Goal: Task Accomplishment & Management: Manage account settings

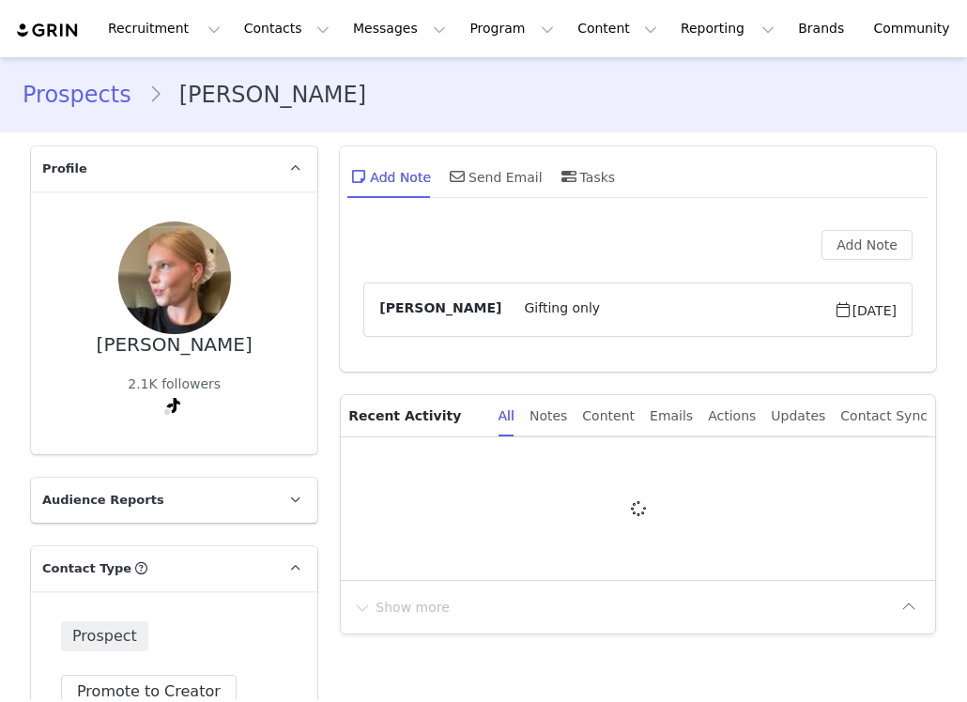
type input "+1 ([GEOGRAPHIC_DATA])"
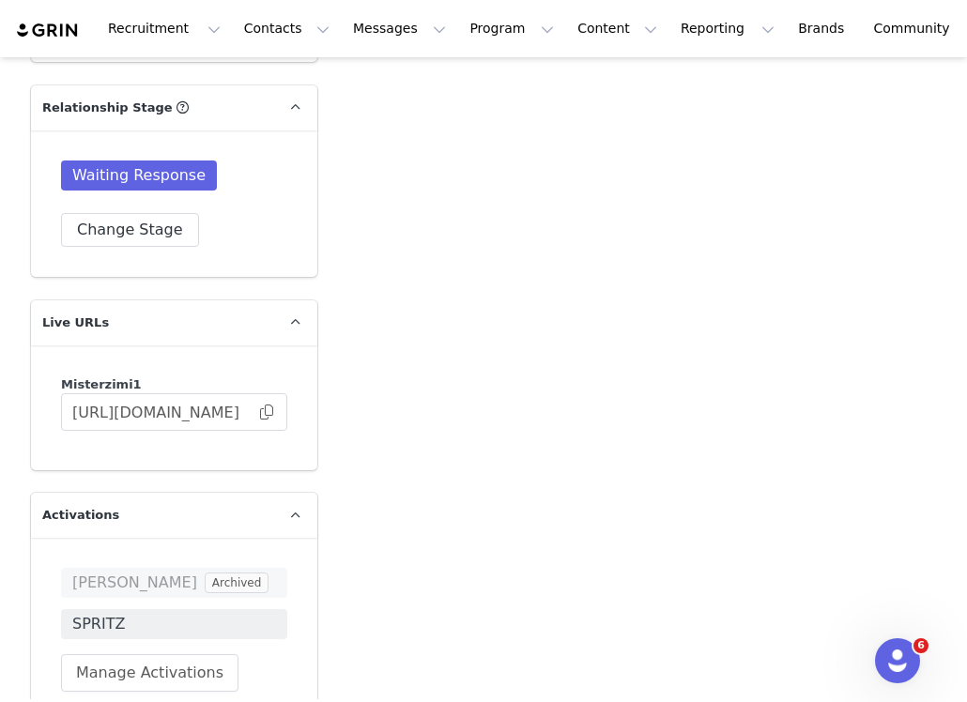
scroll to position [3375, 0]
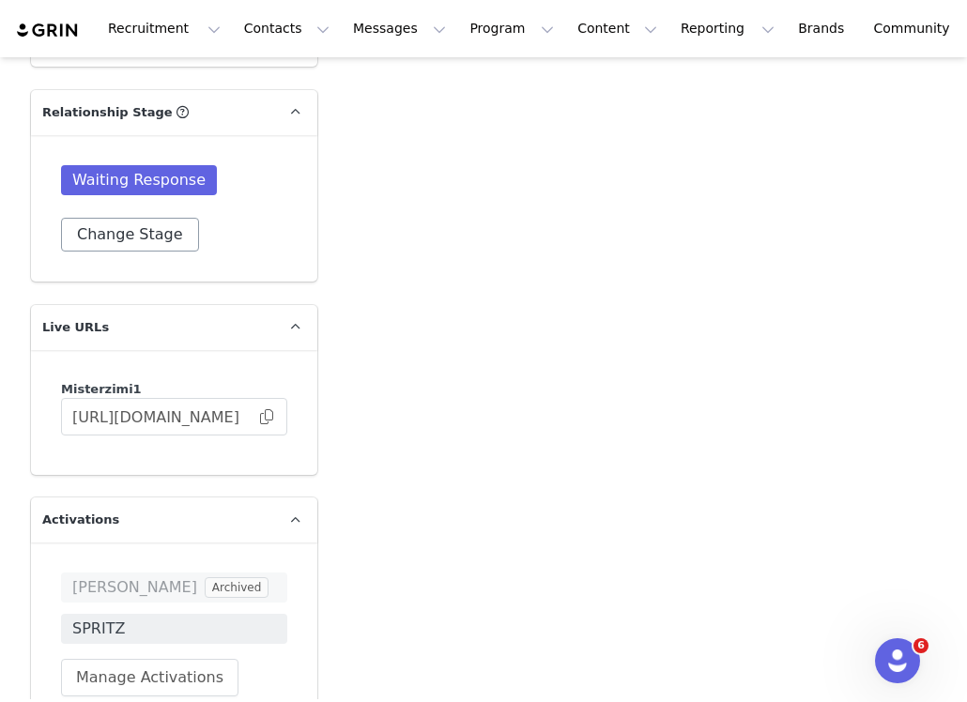
click at [109, 250] on div "Waiting Response Change Stage" at bounding box center [174, 208] width 286 height 146
click at [102, 233] on button "Change Stage" at bounding box center [130, 235] width 138 height 34
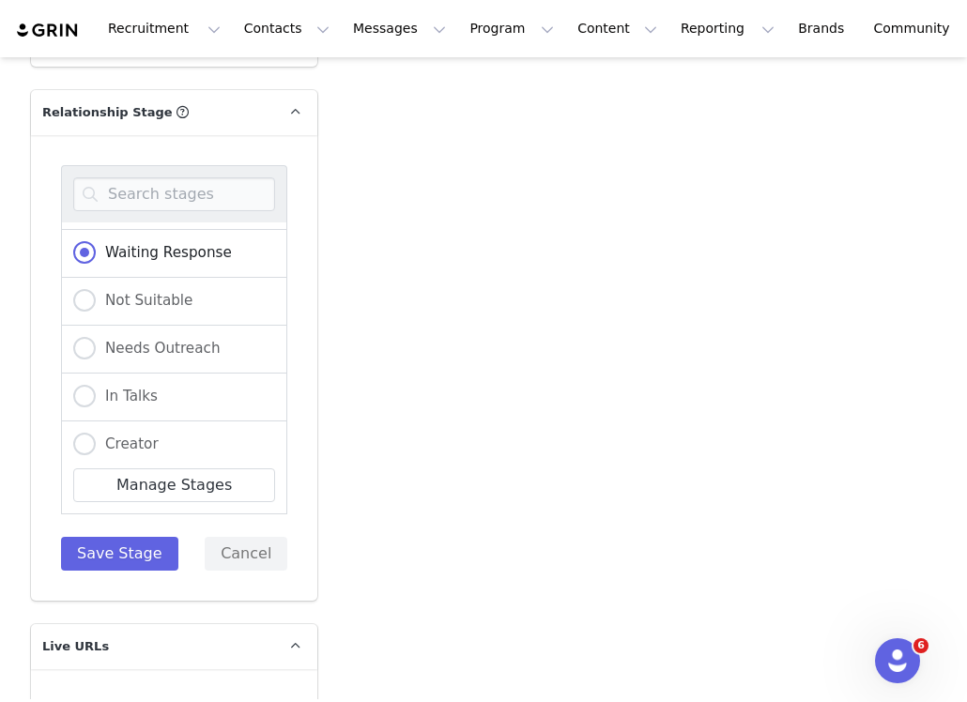
scroll to position [282, 0]
drag, startPoint x: 124, startPoint y: 369, endPoint x: 131, endPoint y: 398, distance: 30.1
click at [124, 373] on div "In Talks" at bounding box center [174, 397] width 226 height 48
click at [126, 387] on span "In Talks" at bounding box center [127, 395] width 62 height 17
click at [96, 384] on input "In Talks" at bounding box center [84, 396] width 23 height 24
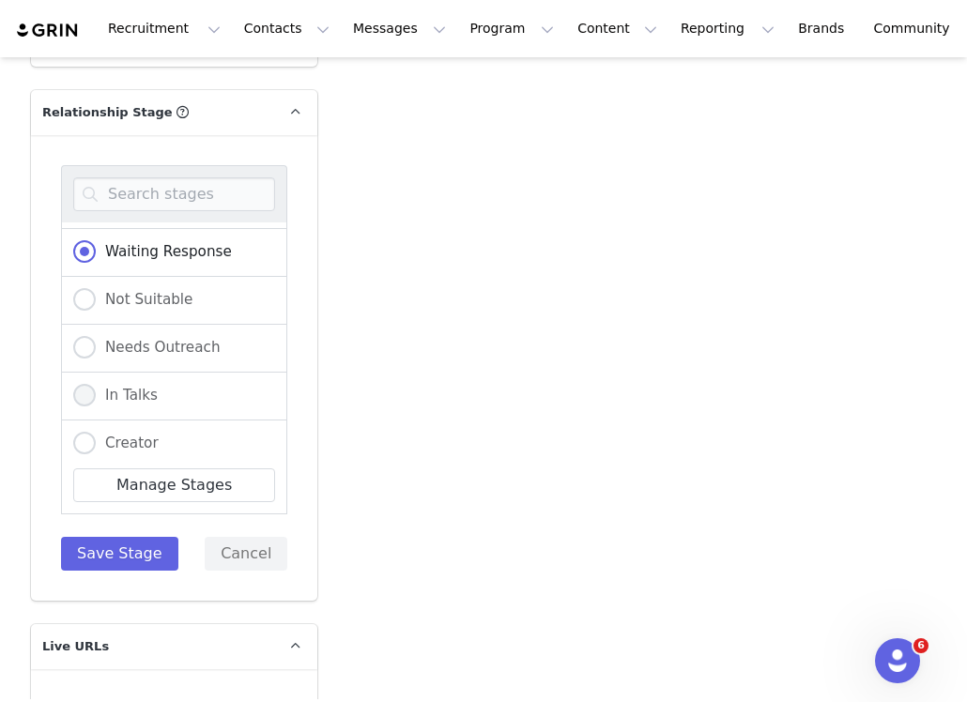
radio input "true"
radio input "false"
radio input "true"
drag, startPoint x: 124, startPoint y: 560, endPoint x: 188, endPoint y: 505, distance: 84.5
click at [124, 559] on button "Save Stage" at bounding box center [119, 554] width 117 height 34
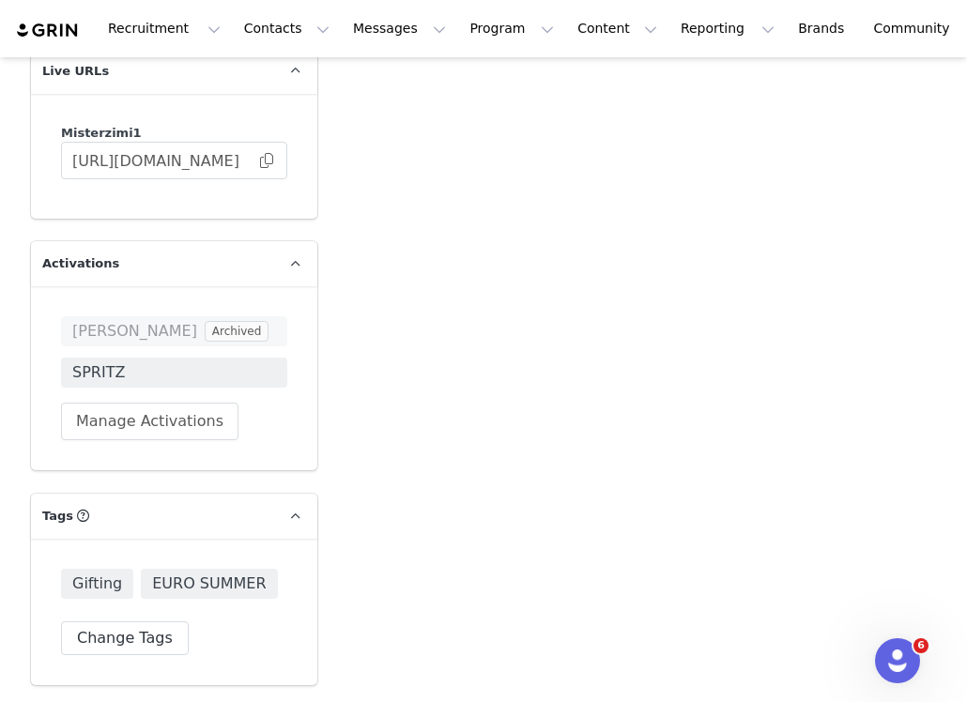
scroll to position [3629, 0]
click at [260, 162] on span at bounding box center [266, 162] width 19 height 0
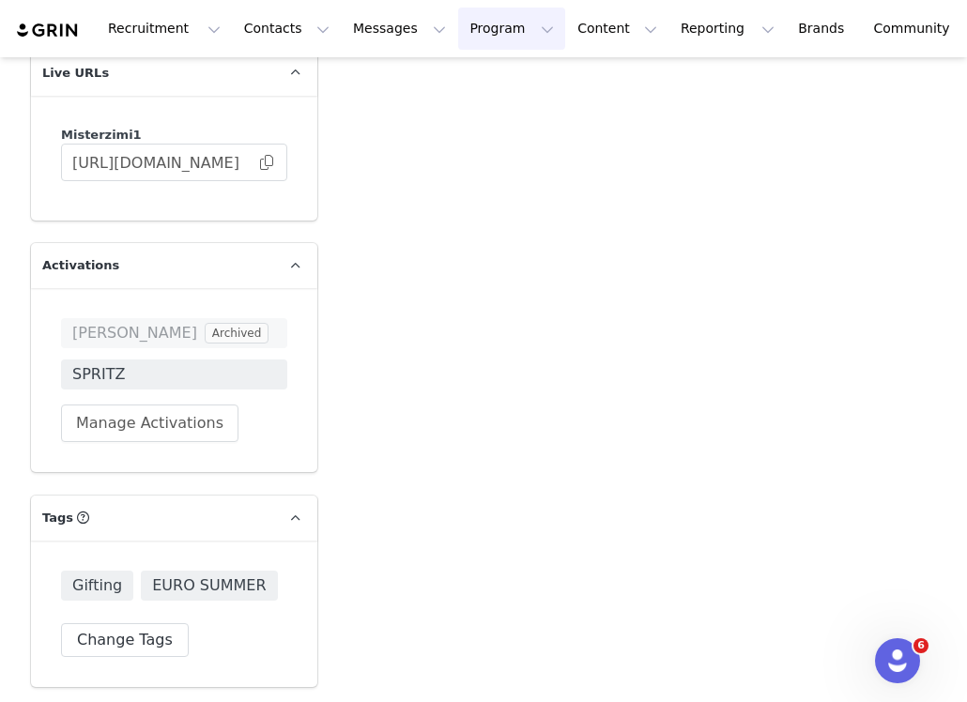
click at [468, 28] on button "Program Program" at bounding box center [511, 29] width 107 height 42
click at [469, 83] on p "Activations" at bounding box center [480, 83] width 72 height 20
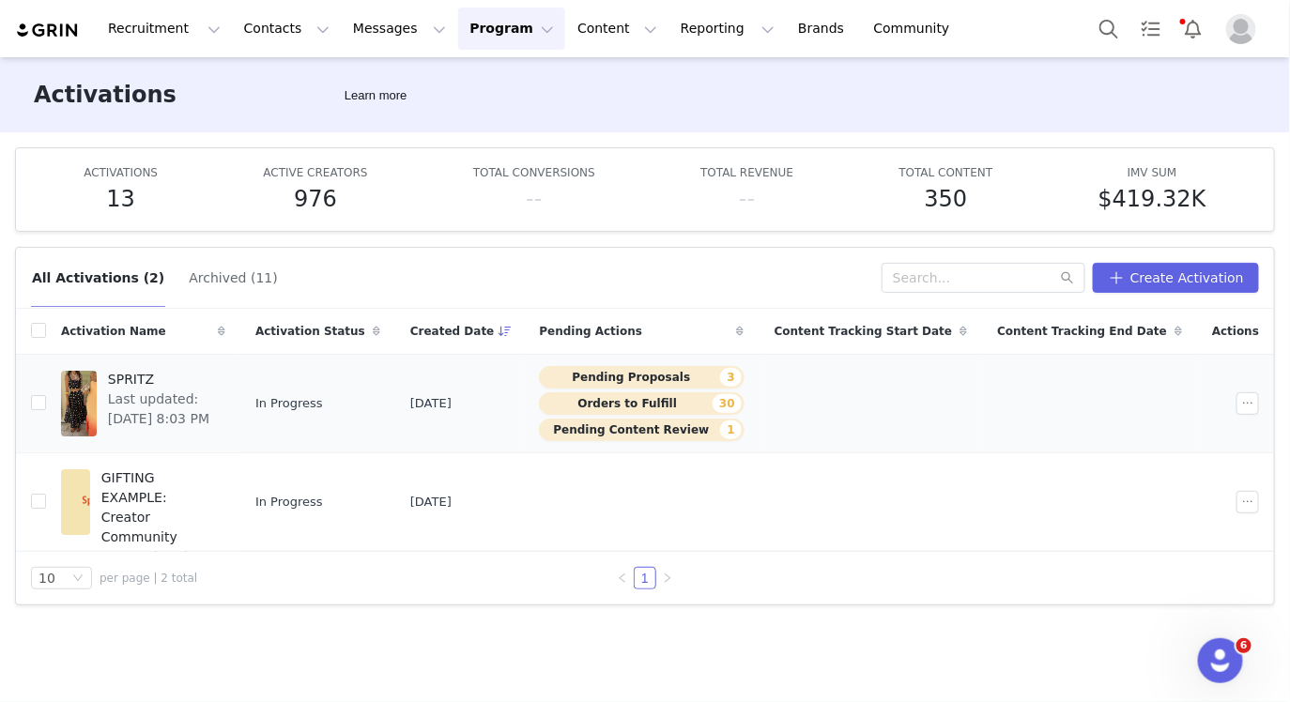
click at [199, 395] on span "Last updated: Aug 28, 2025 8:03 PM" at bounding box center [161, 409] width 106 height 39
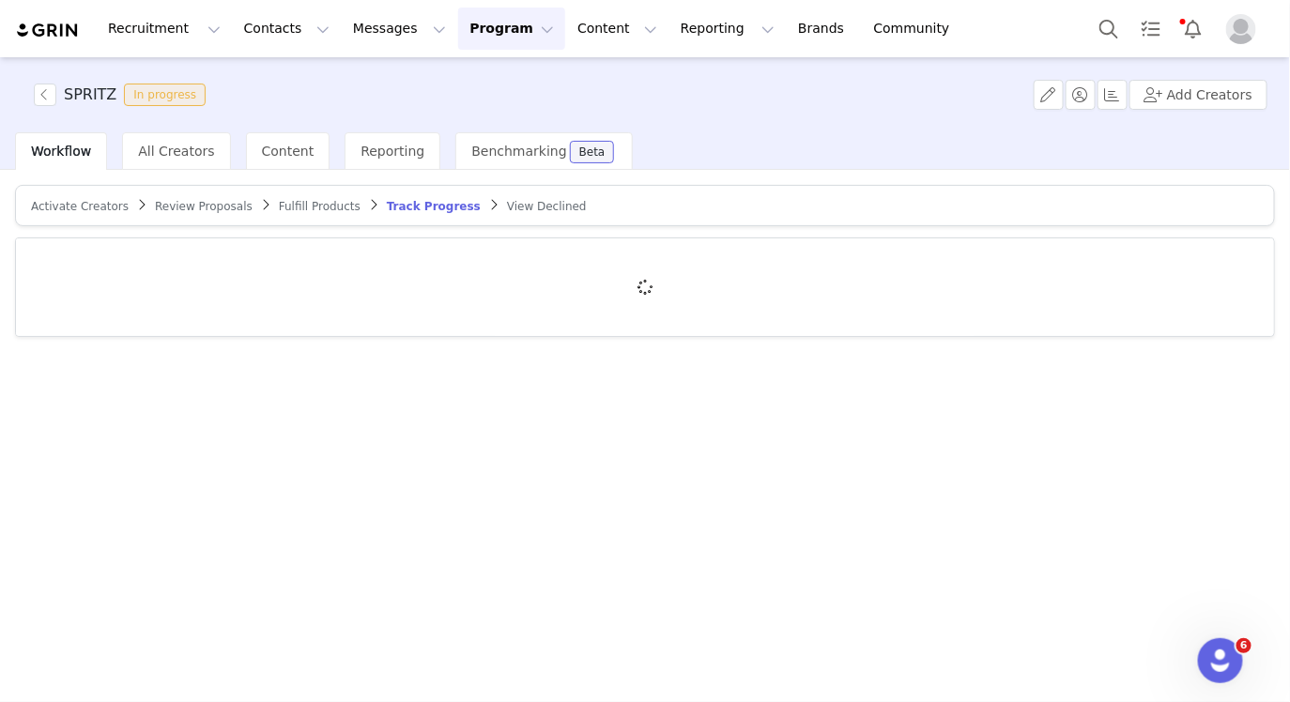
click at [296, 210] on span "Fulfill Products" at bounding box center [320, 206] width 82 height 13
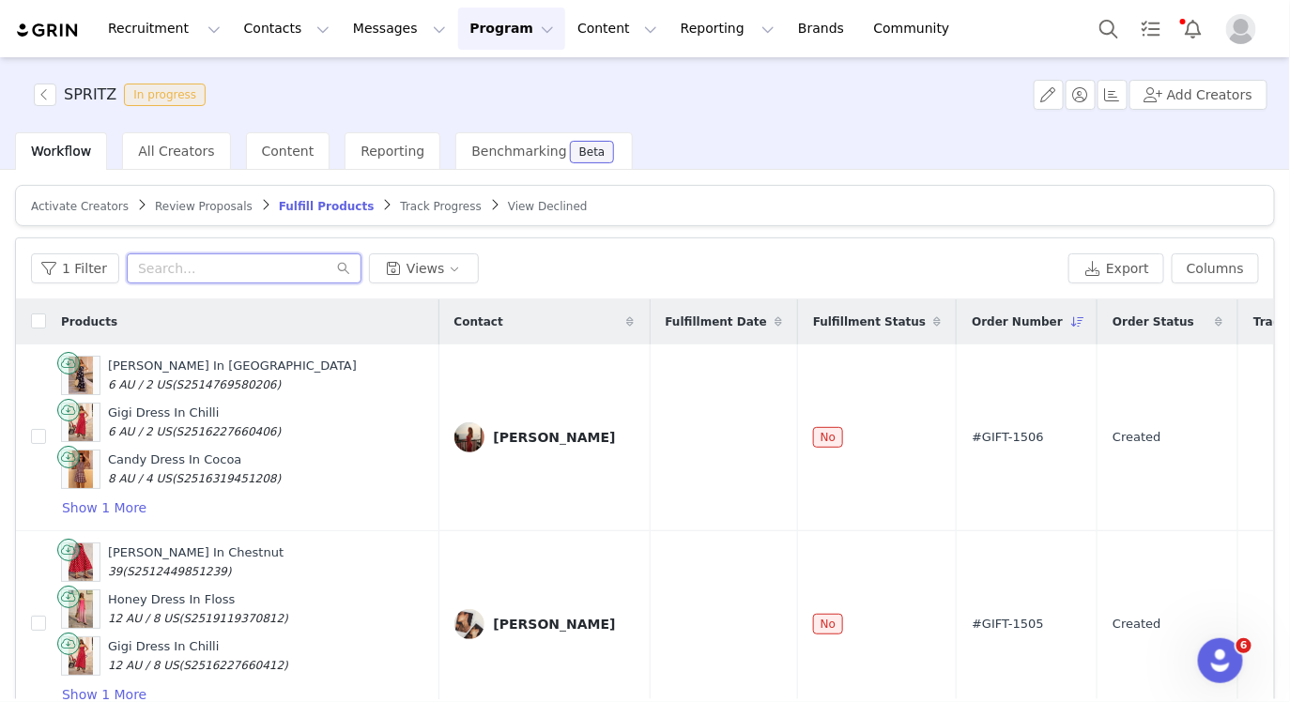
click at [184, 261] on input "text" at bounding box center [244, 268] width 235 height 30
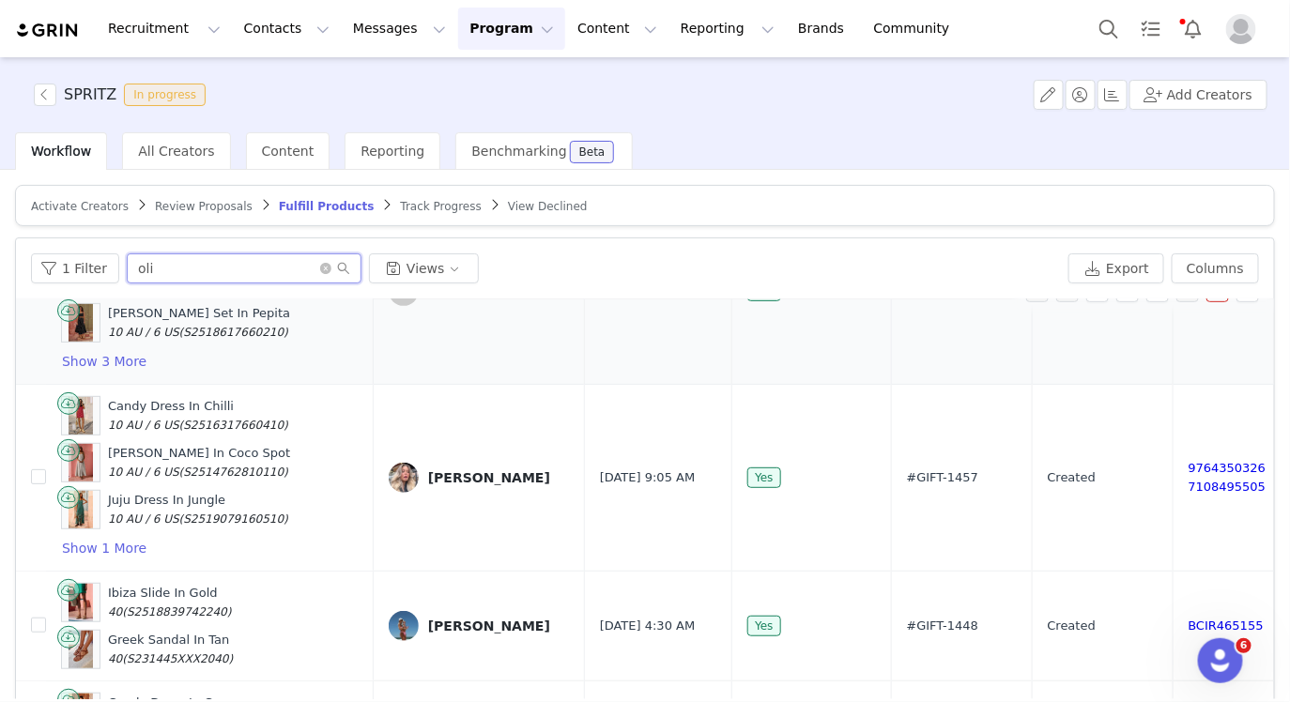
scroll to position [620, 0]
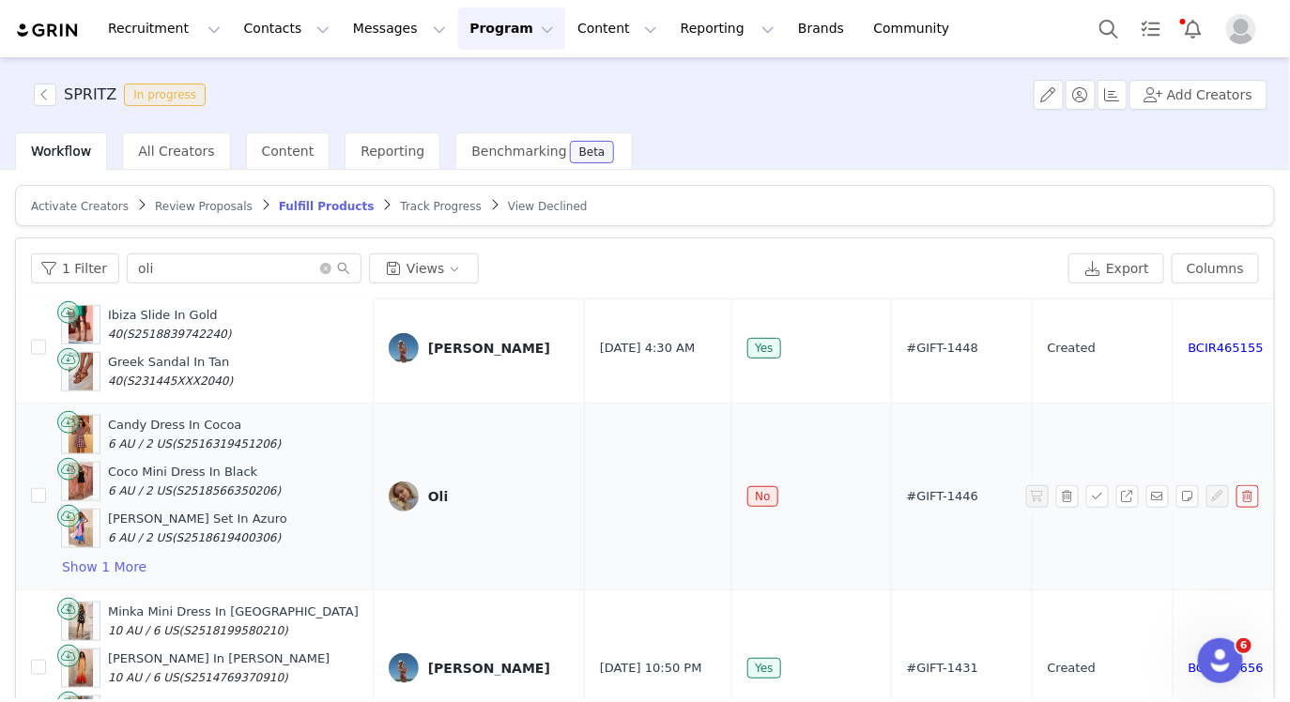
click at [428, 489] on div "Oli" at bounding box center [438, 496] width 21 height 15
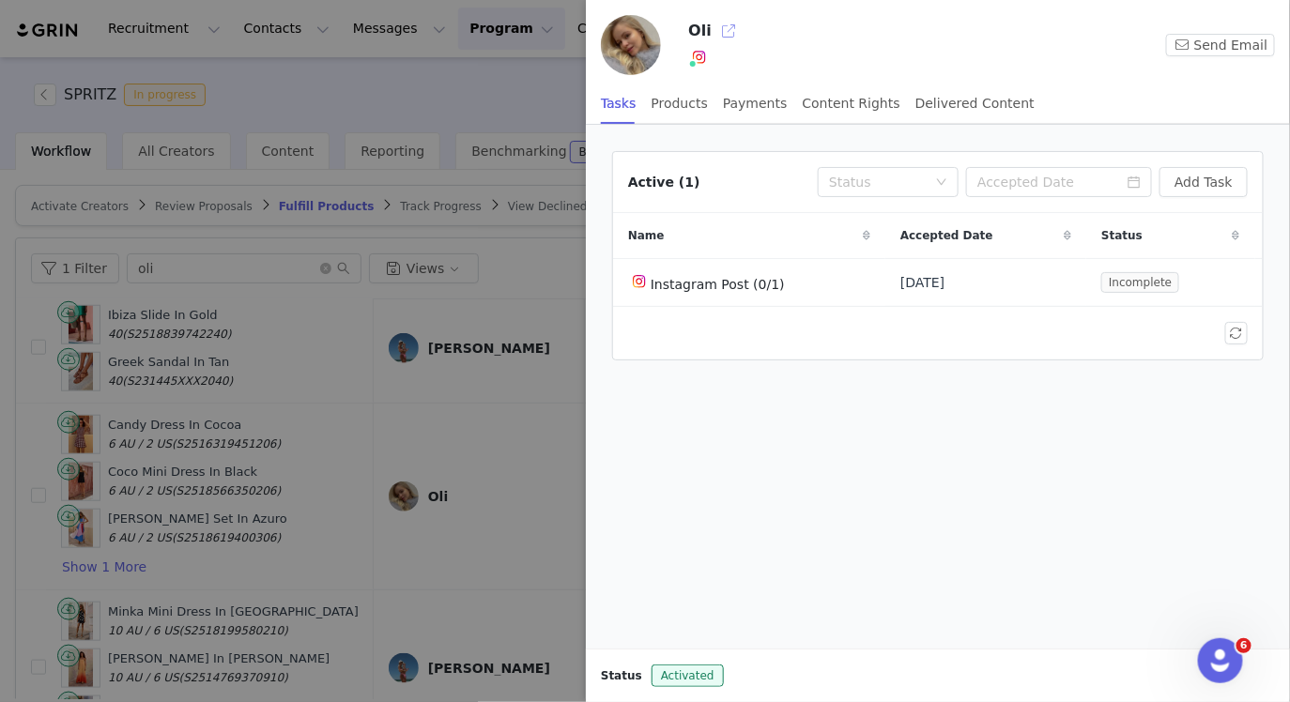
click at [728, 31] on button "button" at bounding box center [728, 31] width 30 height 30
click at [465, 363] on div at bounding box center [645, 351] width 1290 height 702
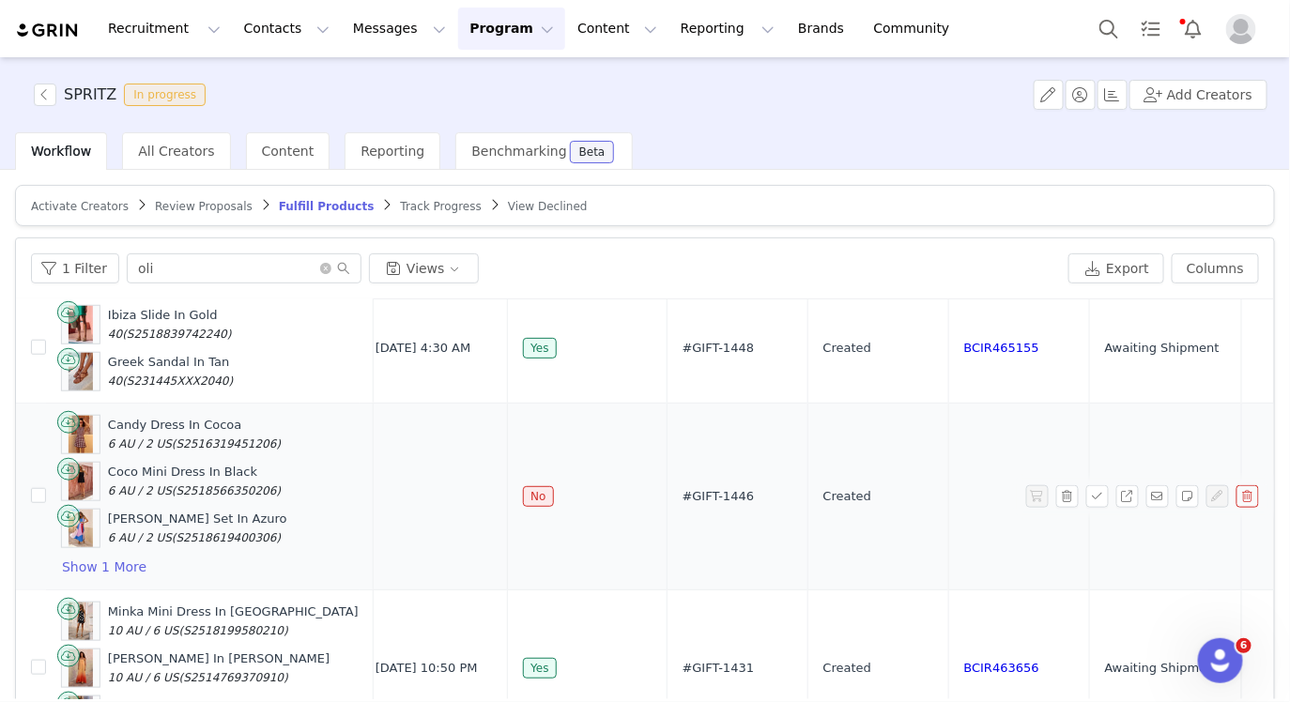
scroll to position [620, 293]
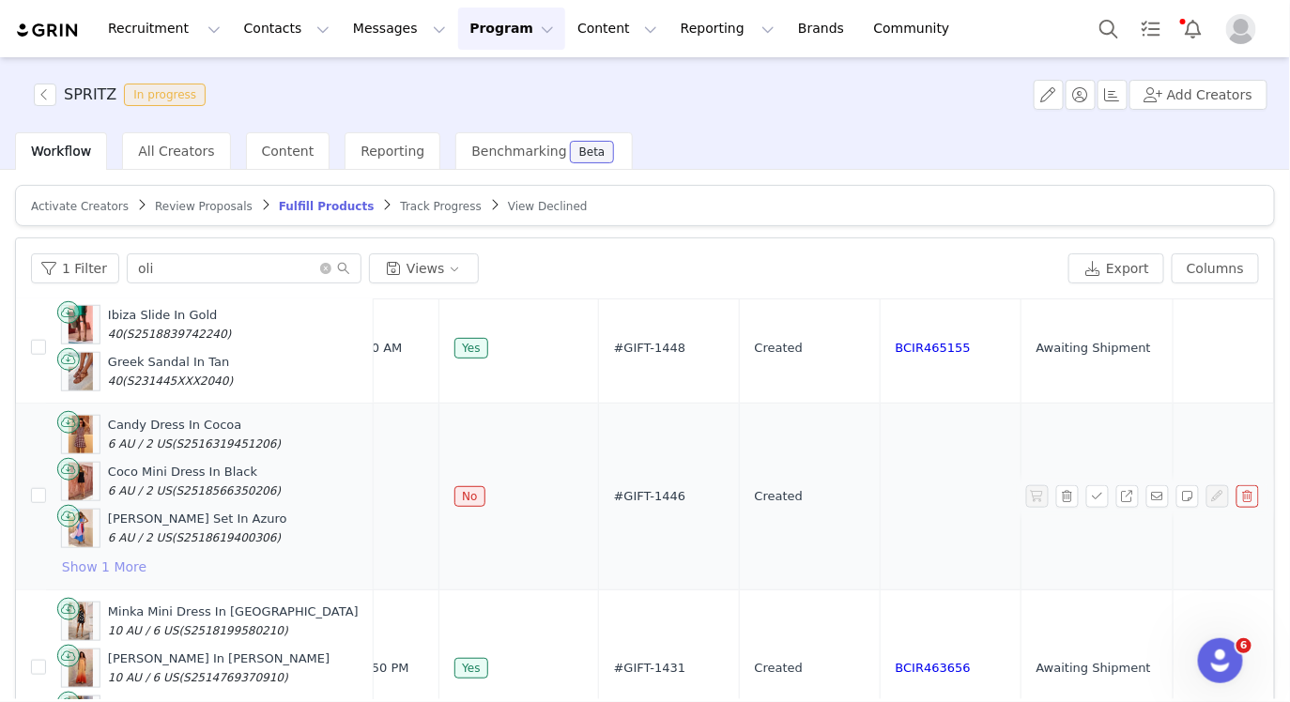
click at [105, 556] on button "Show 1 More" at bounding box center [104, 567] width 86 height 23
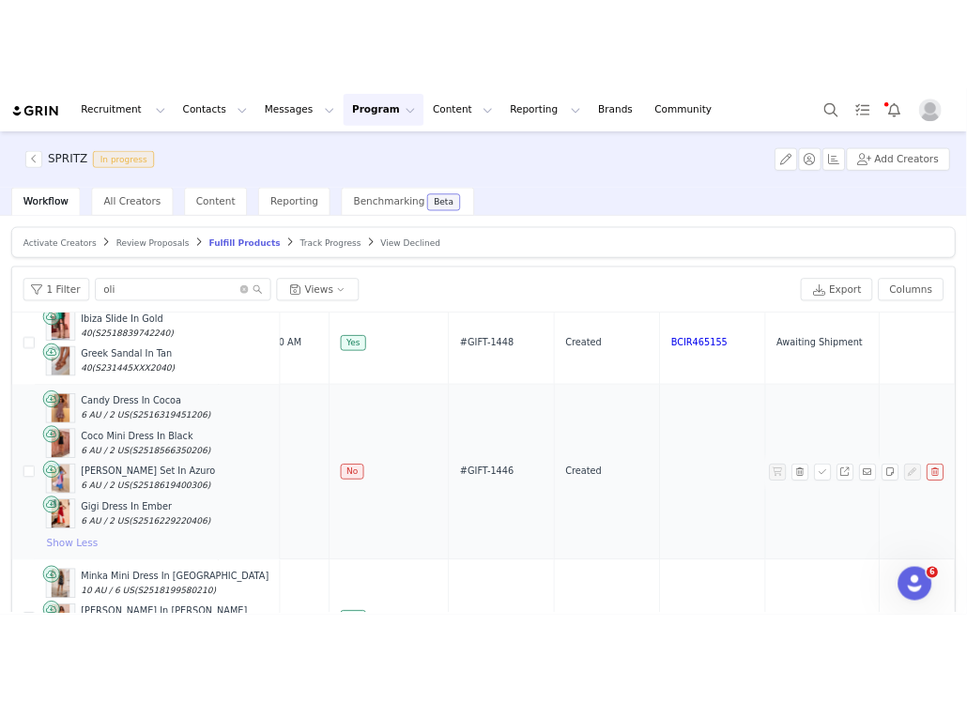
scroll to position [622, 293]
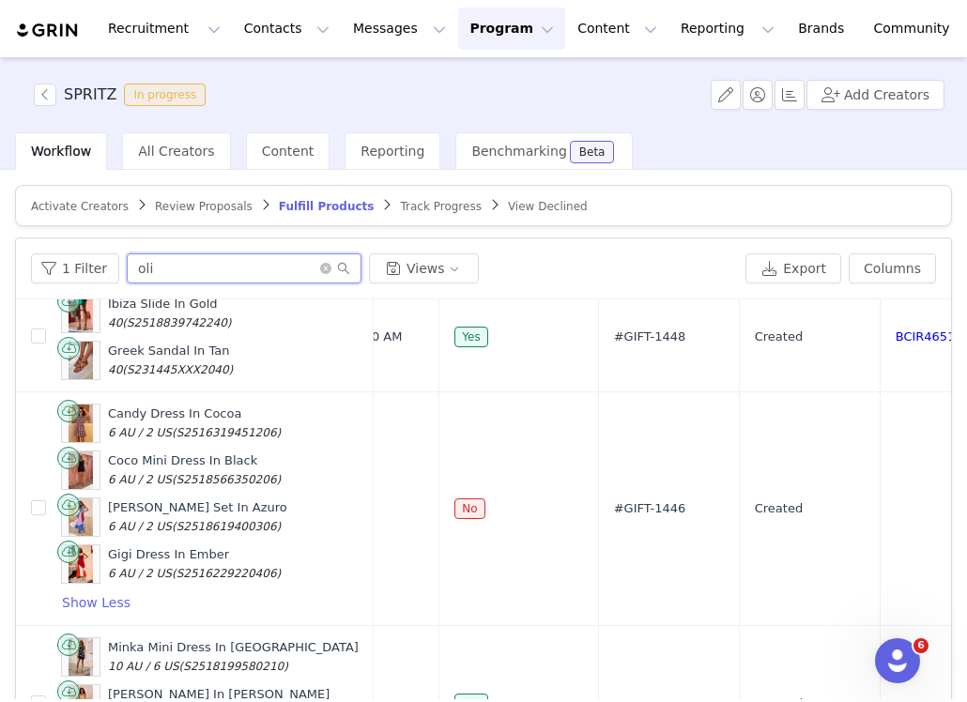
click at [151, 262] on input "oli" at bounding box center [244, 268] width 235 height 30
click at [150, 262] on input "oli" at bounding box center [244, 268] width 235 height 30
paste input "brittieka"
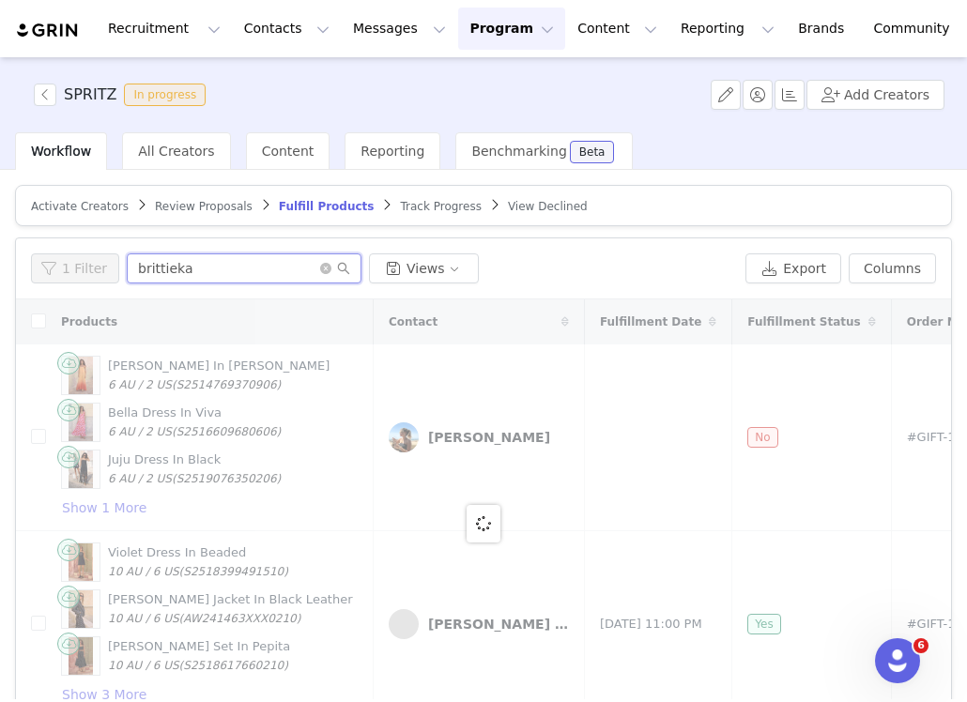
type input "brittieka"
click at [97, 217] on article "Activate Creators Review Proposals Fulfill Products Track Progress View Declined" at bounding box center [483, 205] width 937 height 41
click at [93, 210] on span "Activate Creators" at bounding box center [80, 206] width 98 height 13
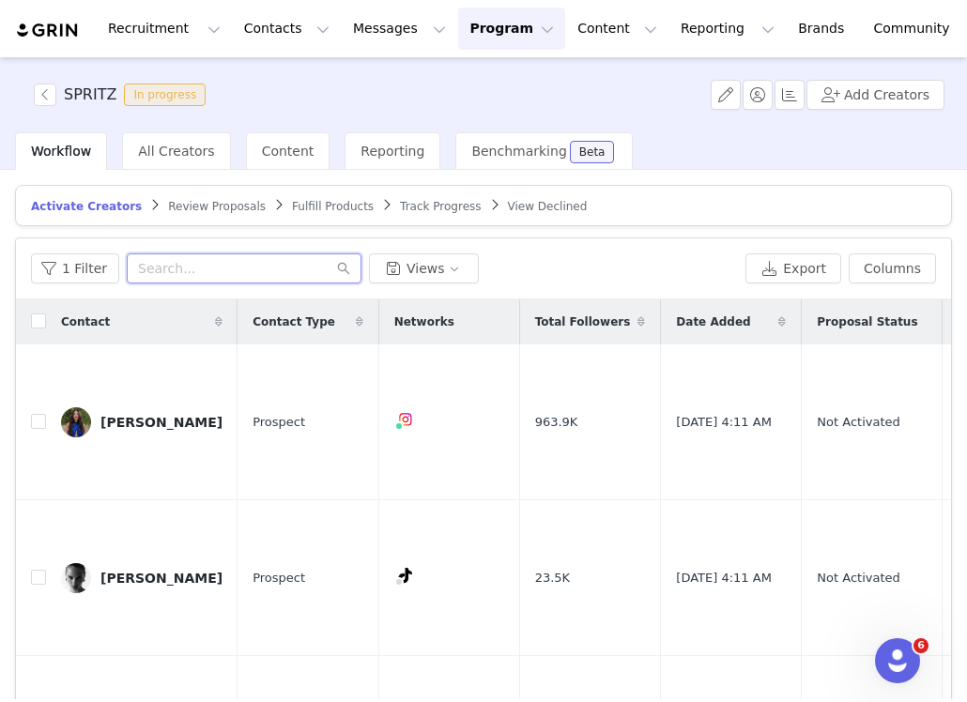
click at [153, 260] on input "text" at bounding box center [244, 268] width 235 height 30
paste input "brittieka"
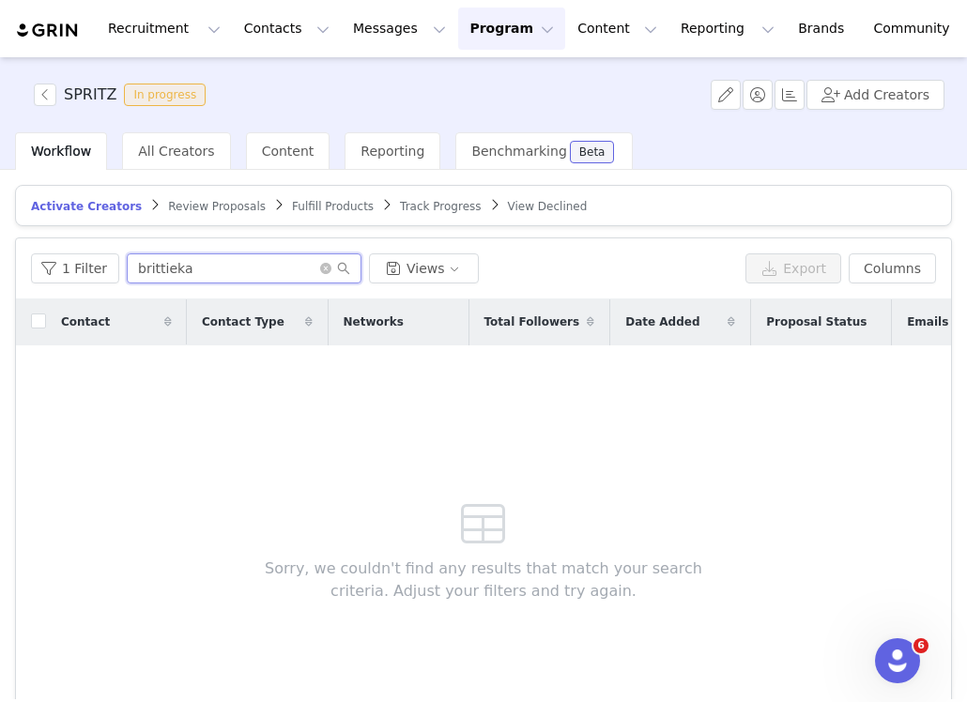
type input "brittieka"
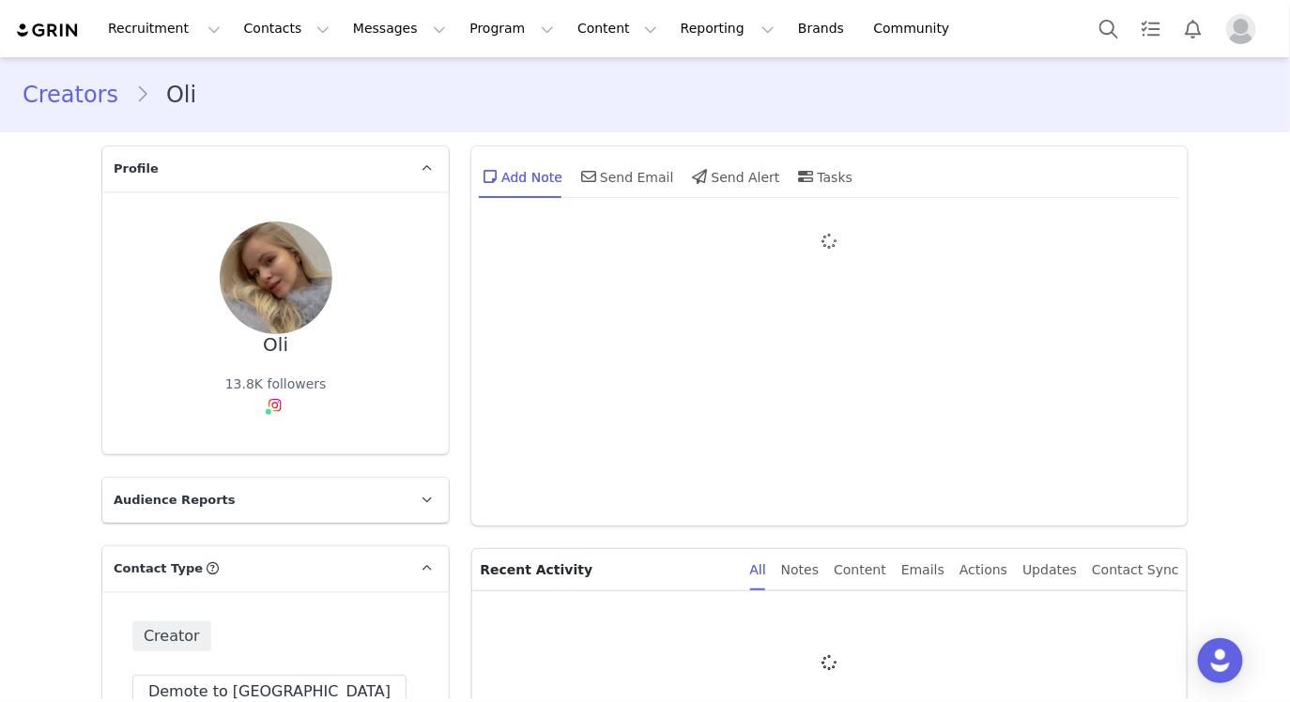
type input "+1 ([GEOGRAPHIC_DATA])"
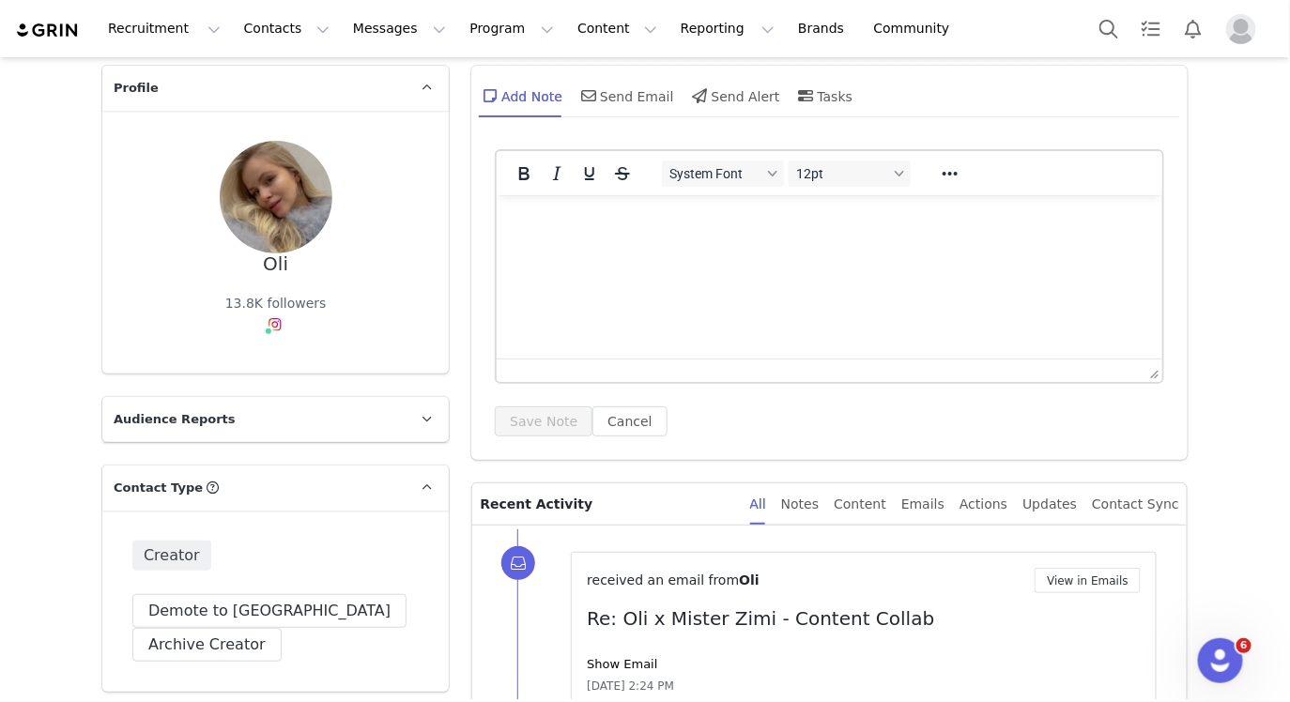
scroll to position [83, 0]
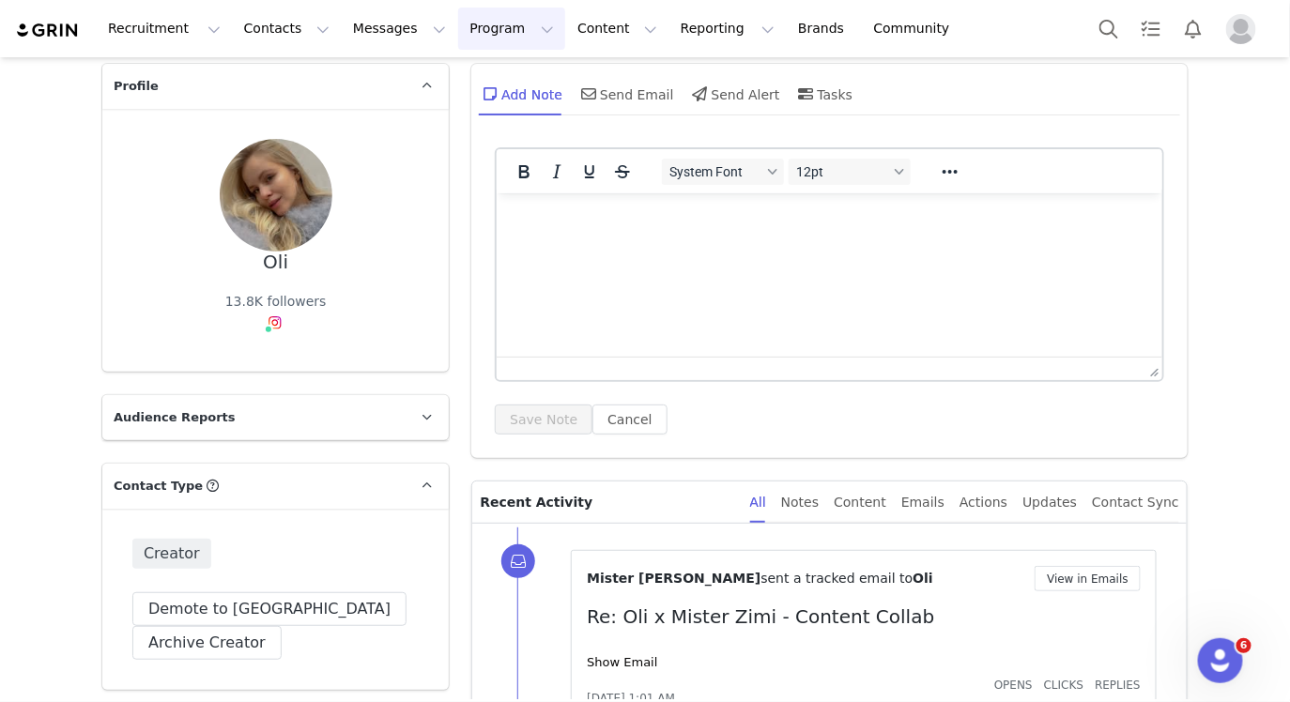
click at [478, 41] on button "Program Program" at bounding box center [511, 29] width 107 height 42
click at [474, 76] on p "Activations" at bounding box center [480, 83] width 72 height 20
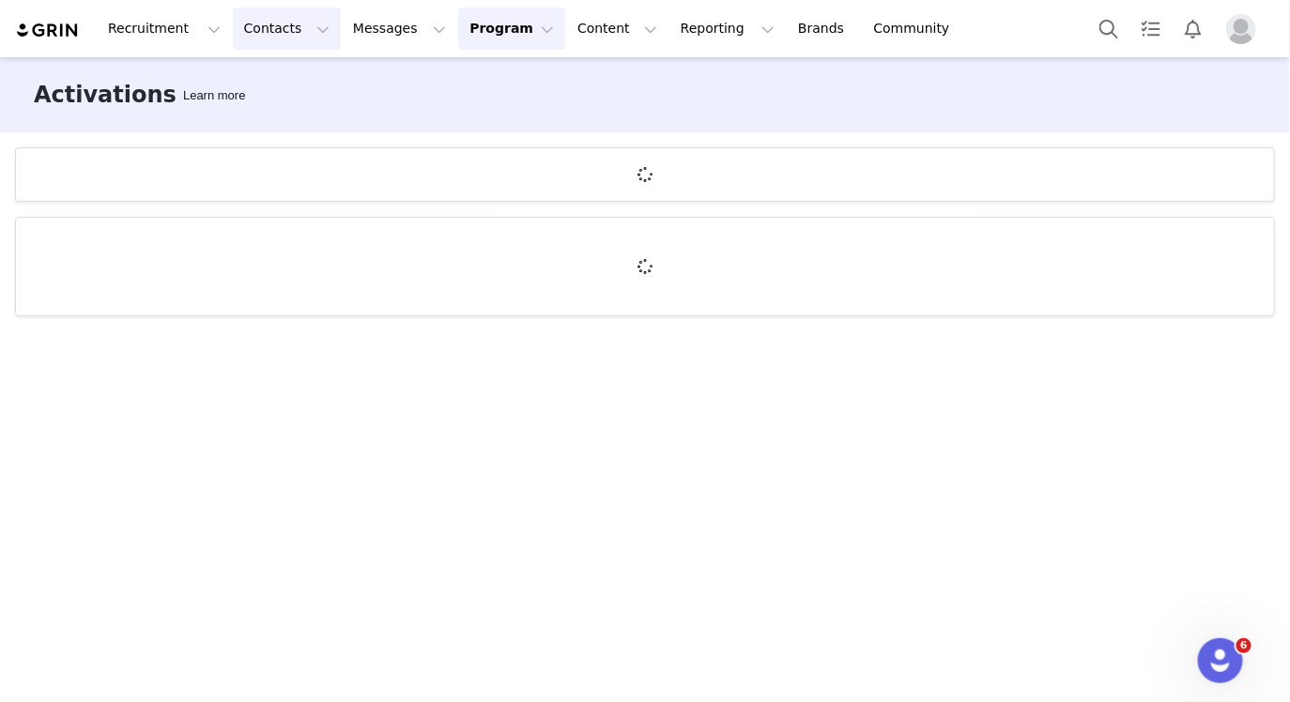
click at [293, 46] on button "Contacts Contacts" at bounding box center [287, 29] width 108 height 42
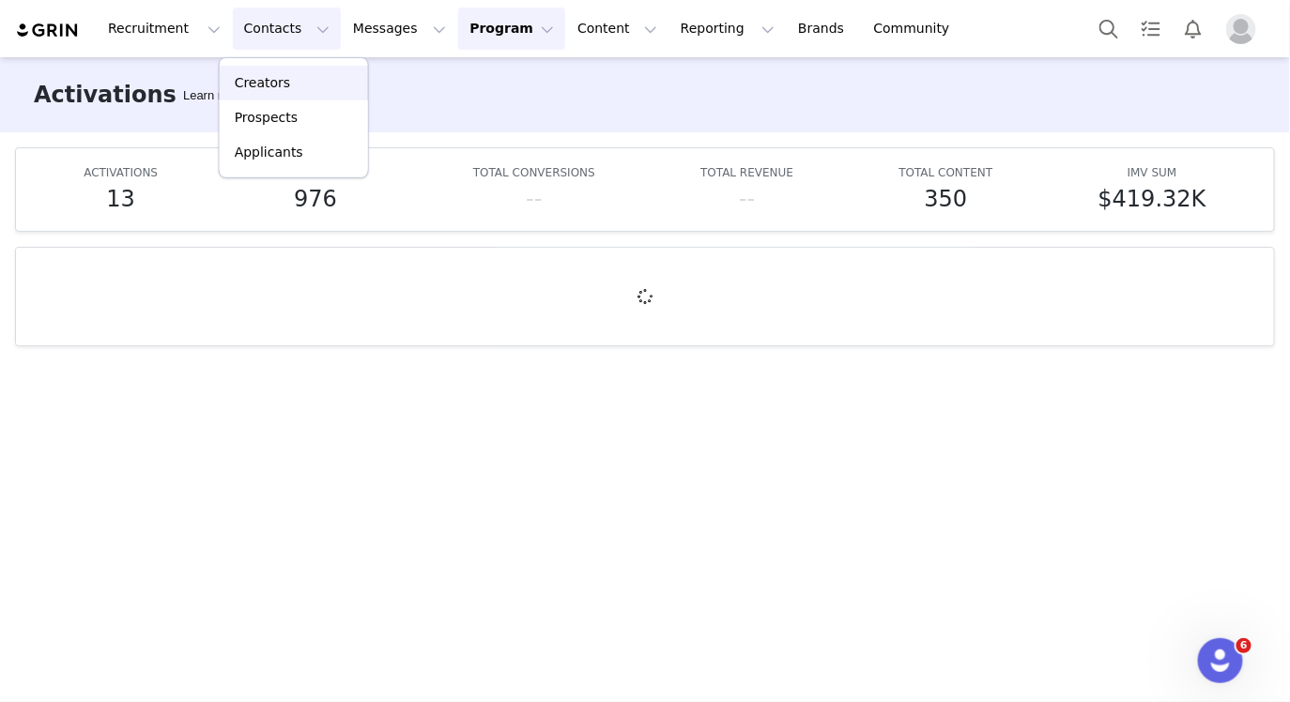
click at [291, 84] on div "Creators" at bounding box center [294, 83] width 126 height 20
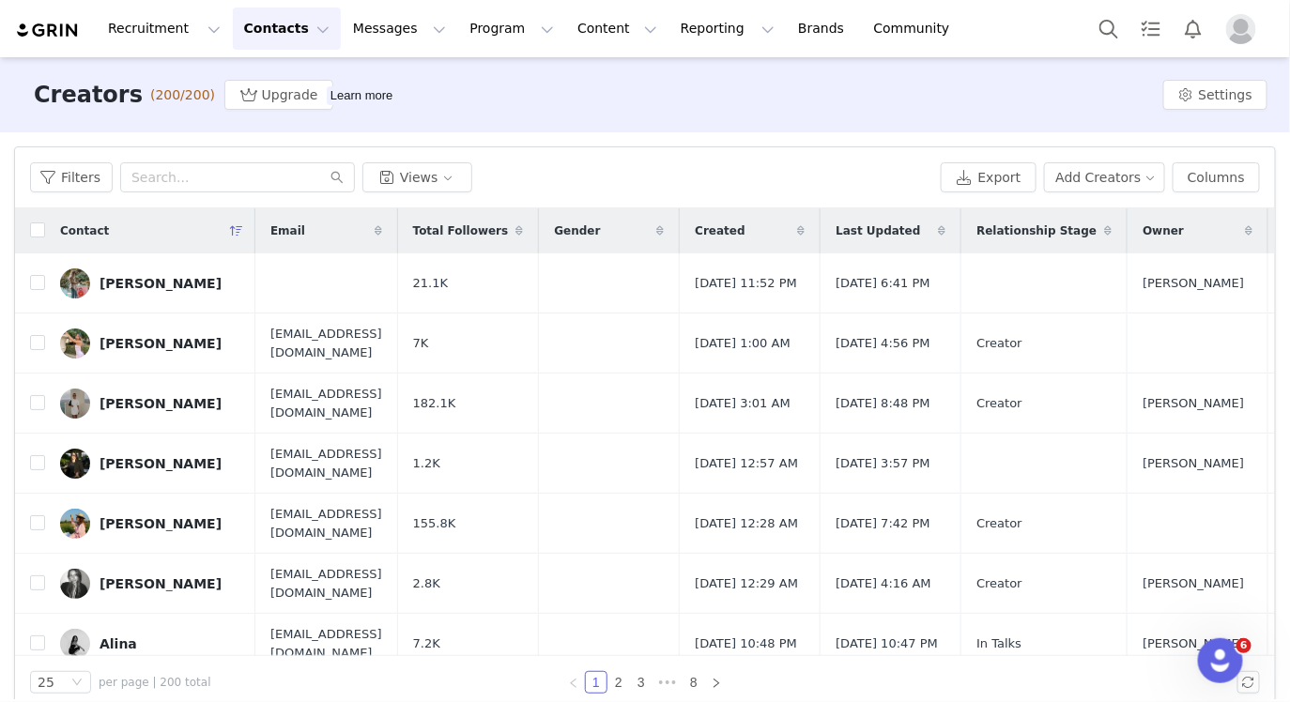
click at [289, 12] on button "Contacts Contacts" at bounding box center [287, 29] width 108 height 42
click at [266, 129] on link "Prospects" at bounding box center [294, 117] width 148 height 35
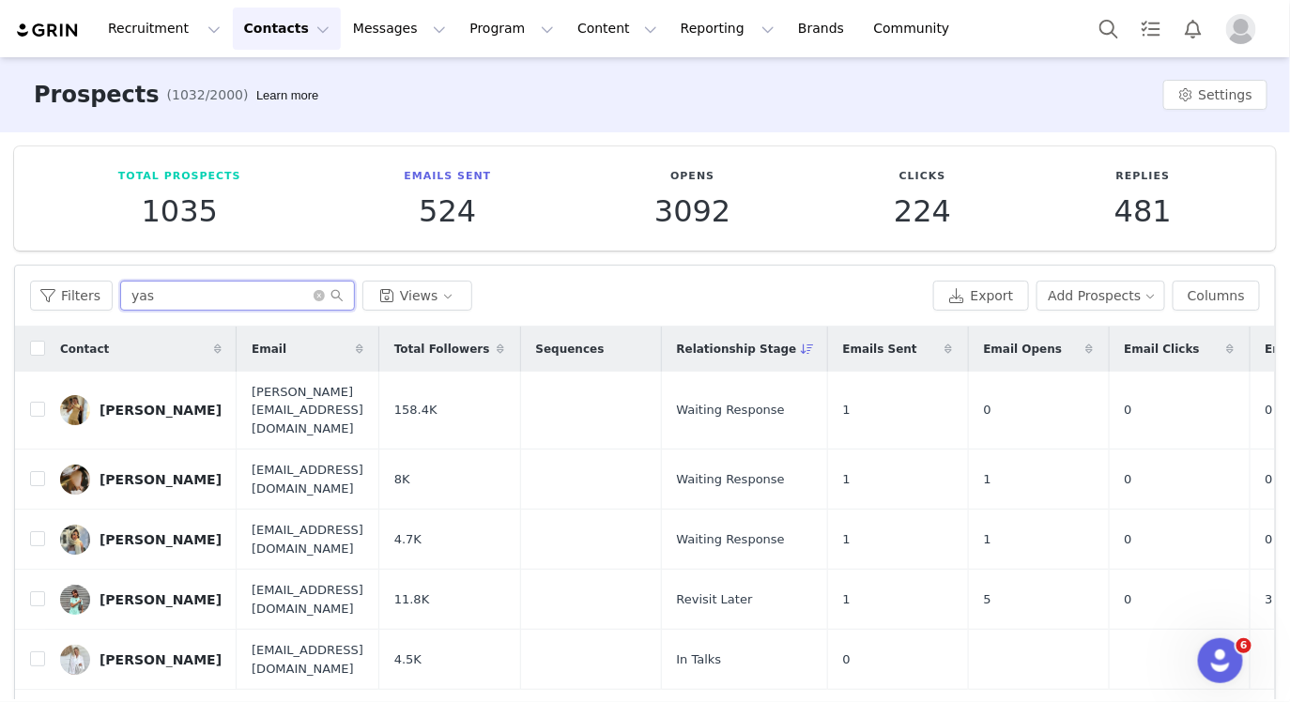
click at [174, 283] on input "yas" at bounding box center [237, 296] width 235 height 30
paste input "@mariacvmonteiro"
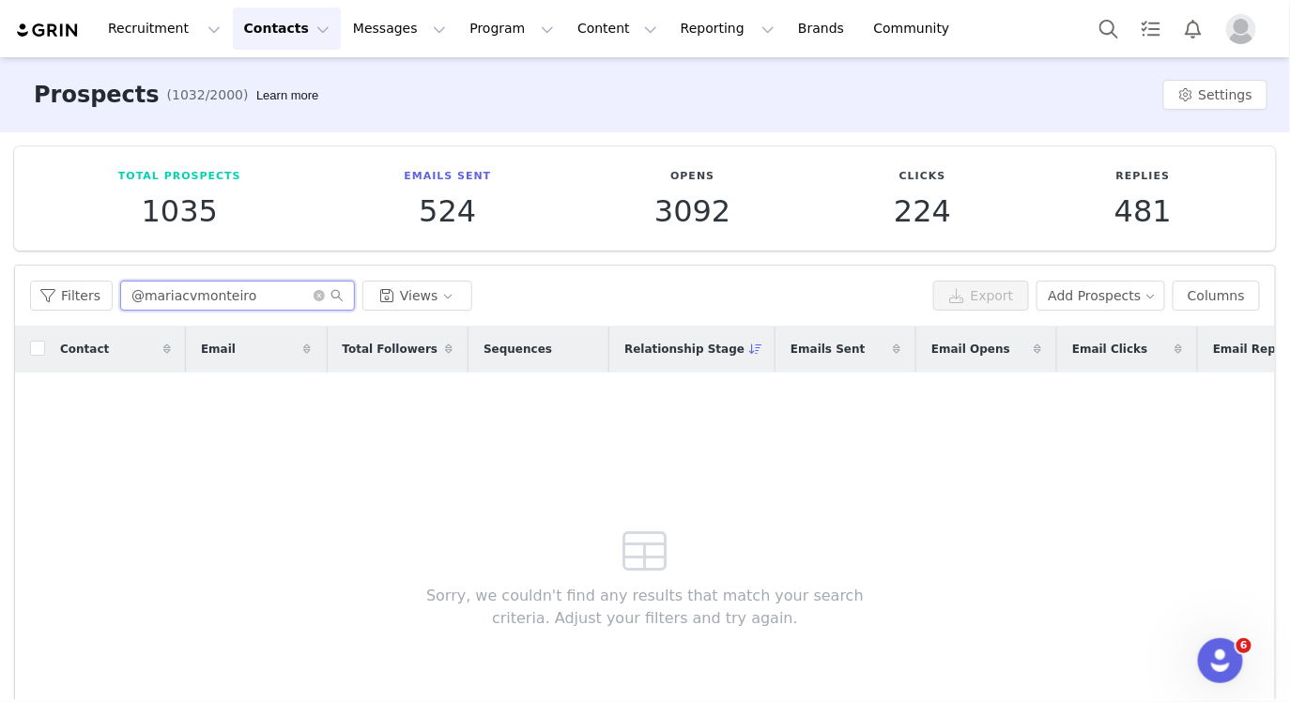
drag, startPoint x: 237, startPoint y: 298, endPoint x: 186, endPoint y: 296, distance: 50.7
click at [177, 298] on input "@mariacvmonteiro" at bounding box center [237, 296] width 235 height 30
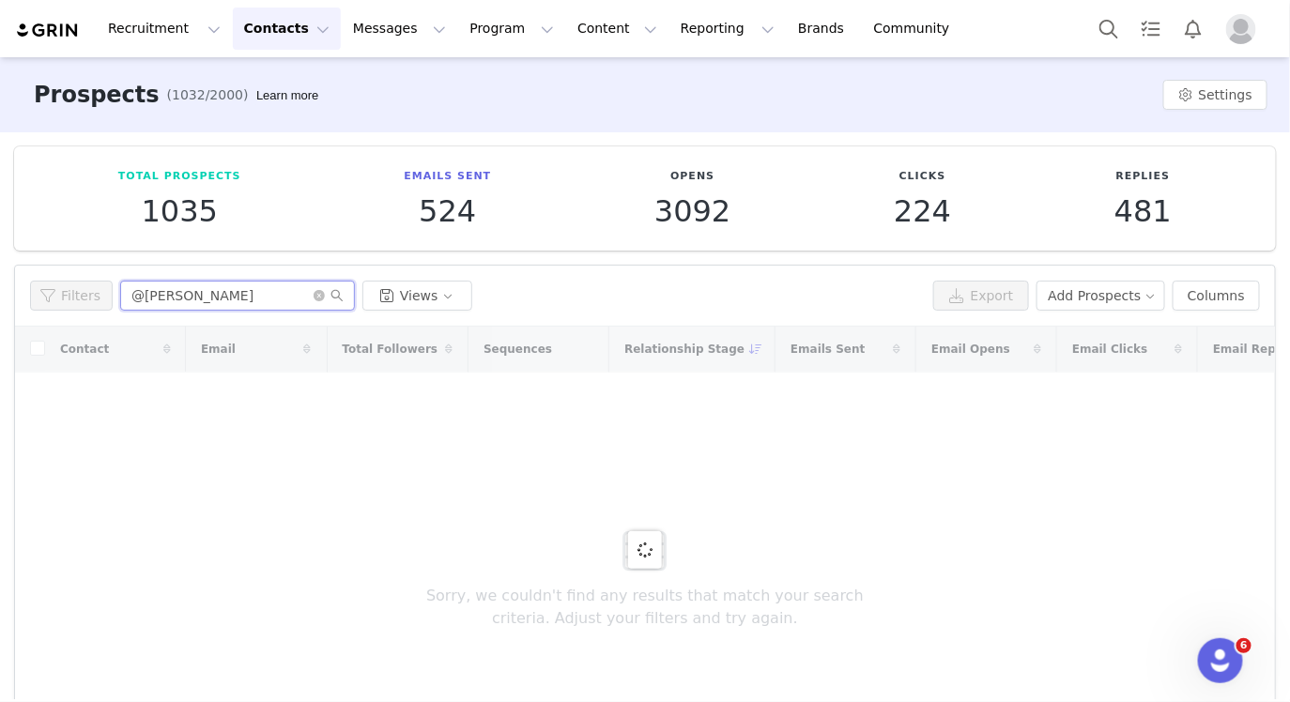
click at [136, 299] on input "@[PERSON_NAME]" at bounding box center [237, 296] width 235 height 30
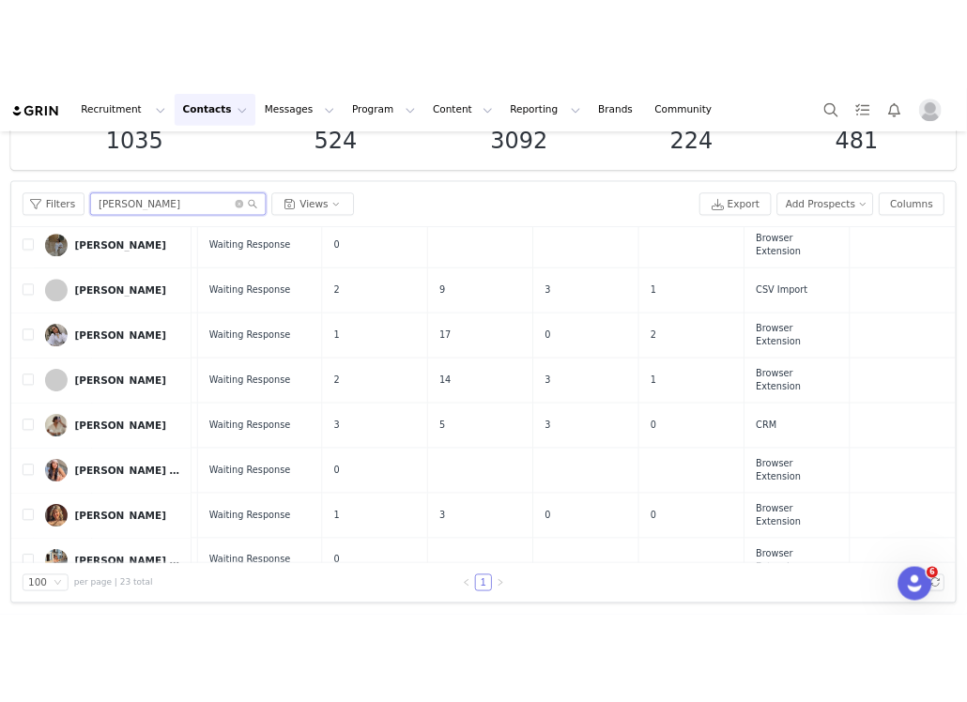
scroll to position [51, 539]
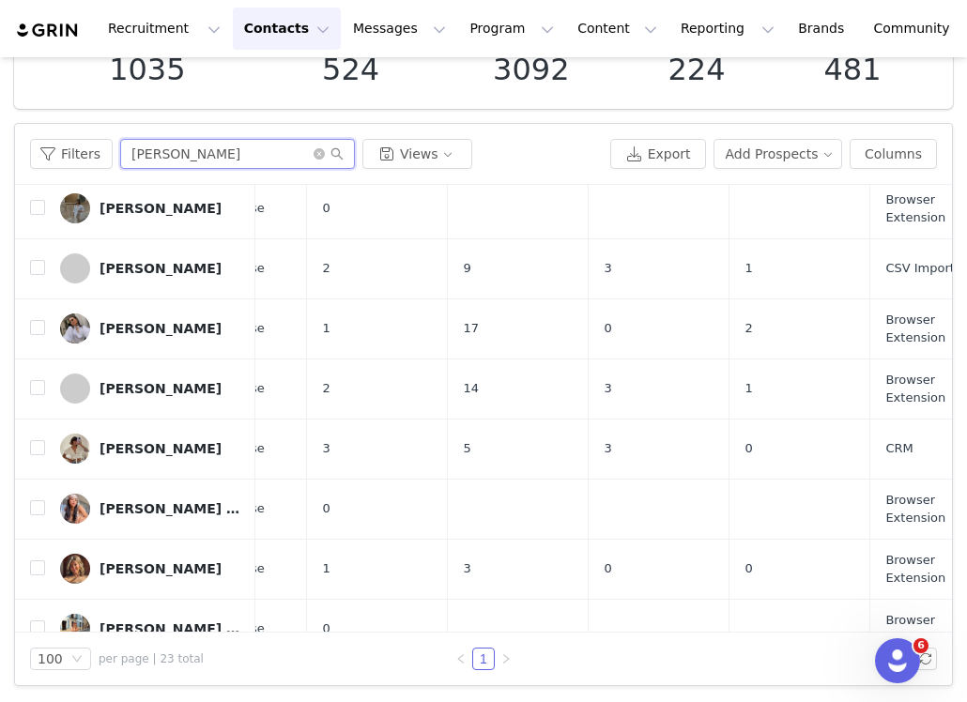
click at [176, 156] on input "[PERSON_NAME]" at bounding box center [237, 154] width 235 height 30
paste input "[PERSON_NAME] [PERSON_NAME]"
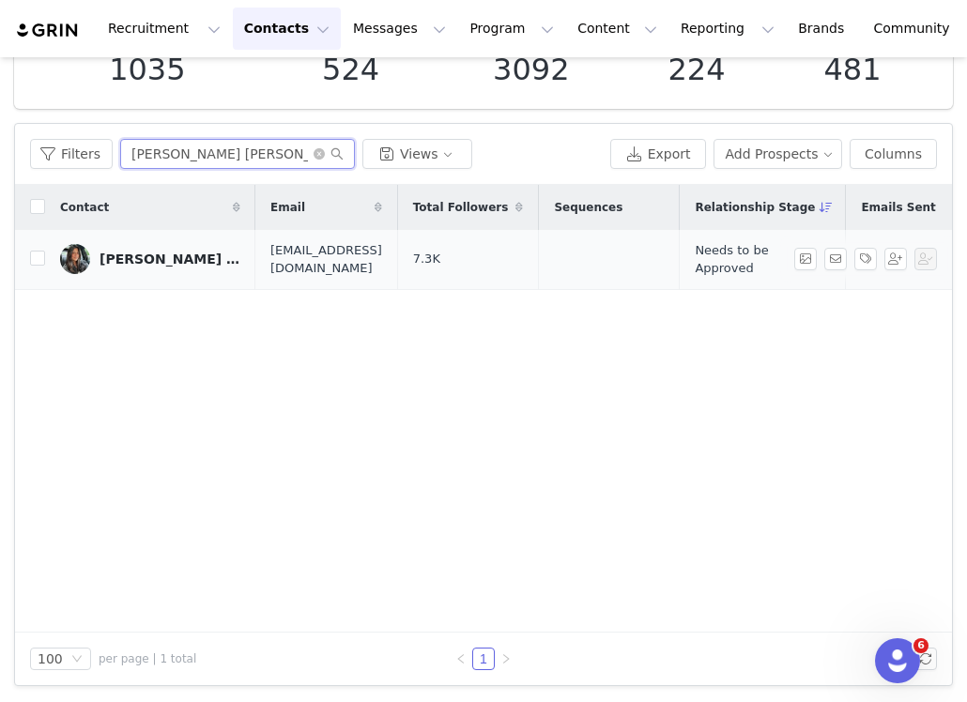
type input "[PERSON_NAME] [PERSON_NAME]"
click at [166, 254] on div "[PERSON_NAME] [PERSON_NAME]" at bounding box center [170, 259] width 141 height 15
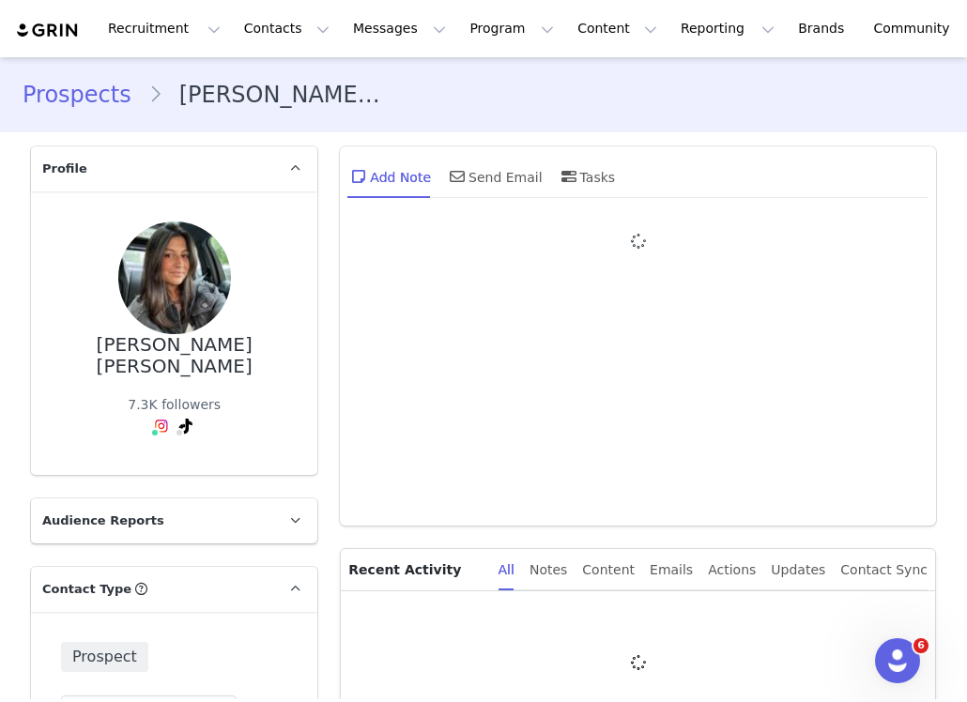
type input "+1 ([GEOGRAPHIC_DATA])"
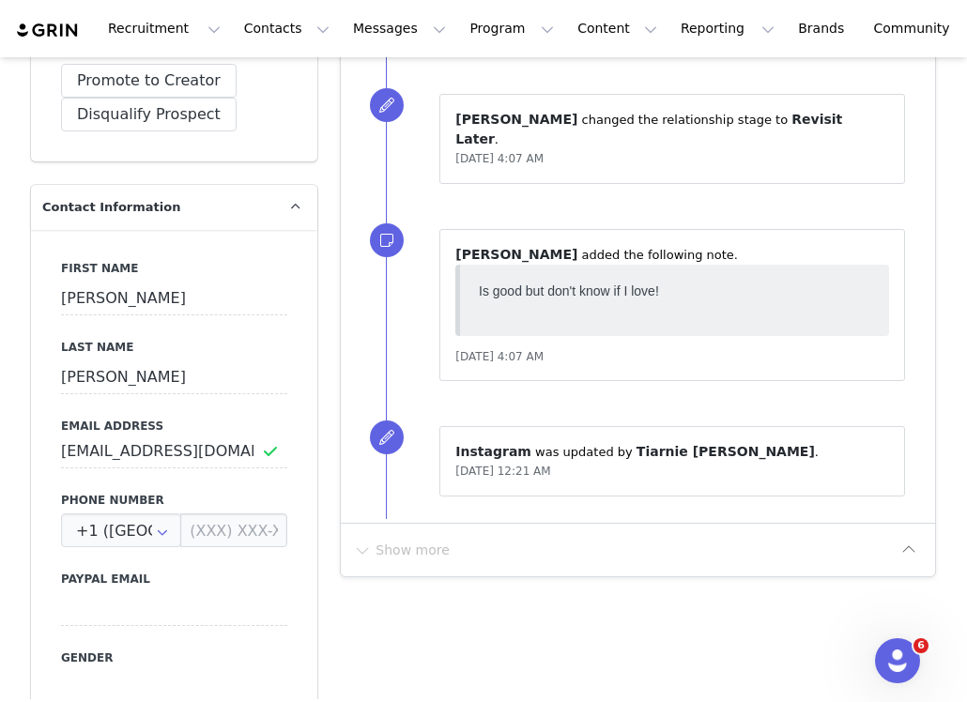
scroll to position [631, 0]
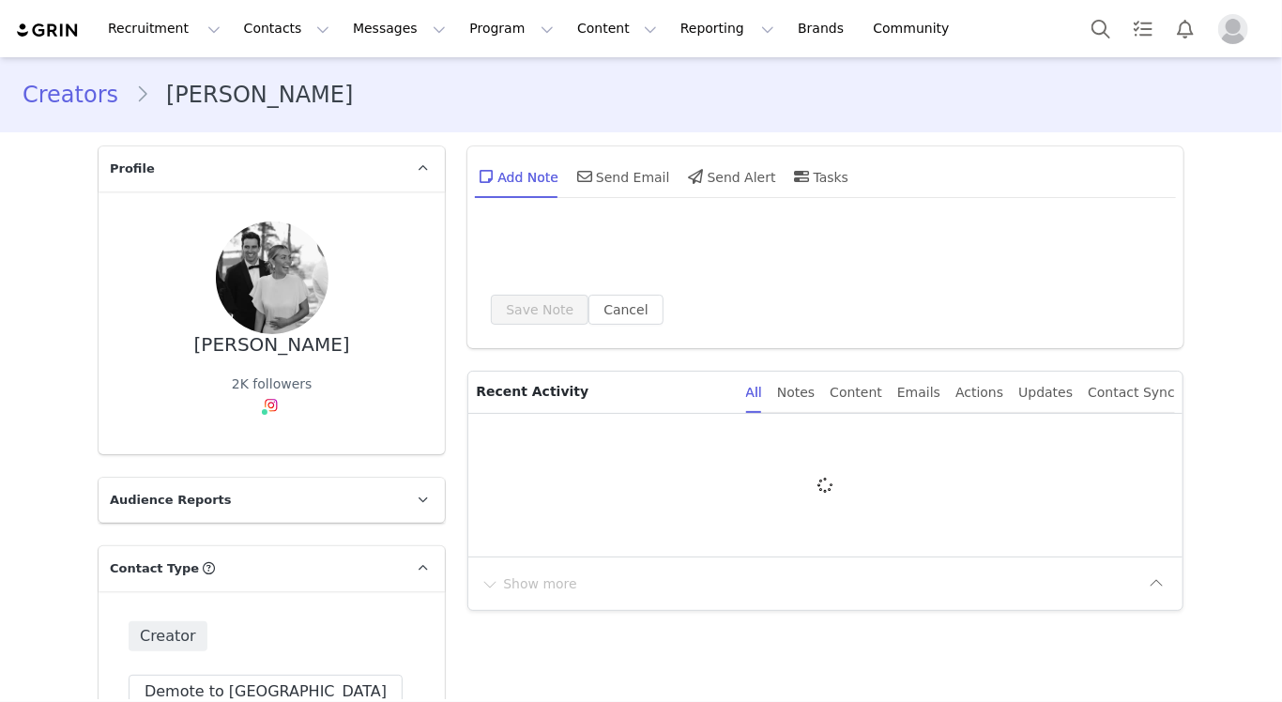
type input "+1 ([GEOGRAPHIC_DATA])"
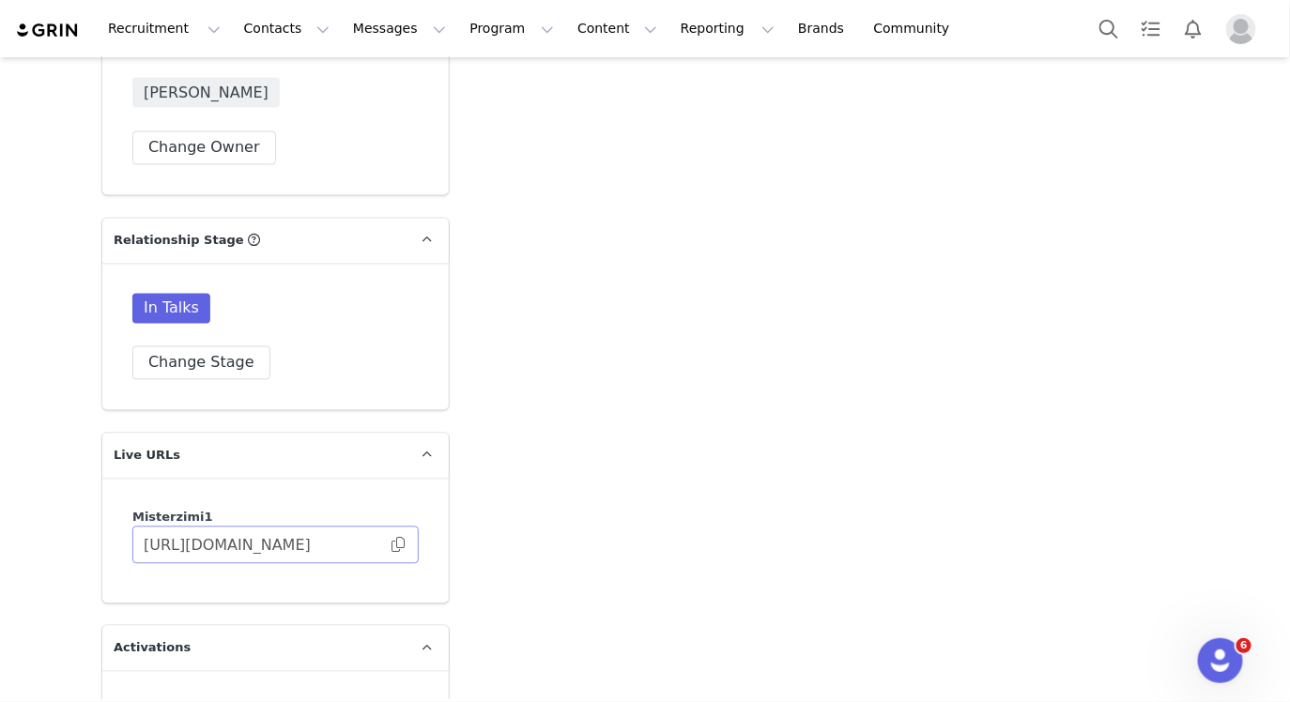
click at [393, 545] on span at bounding box center [398, 545] width 19 height 0
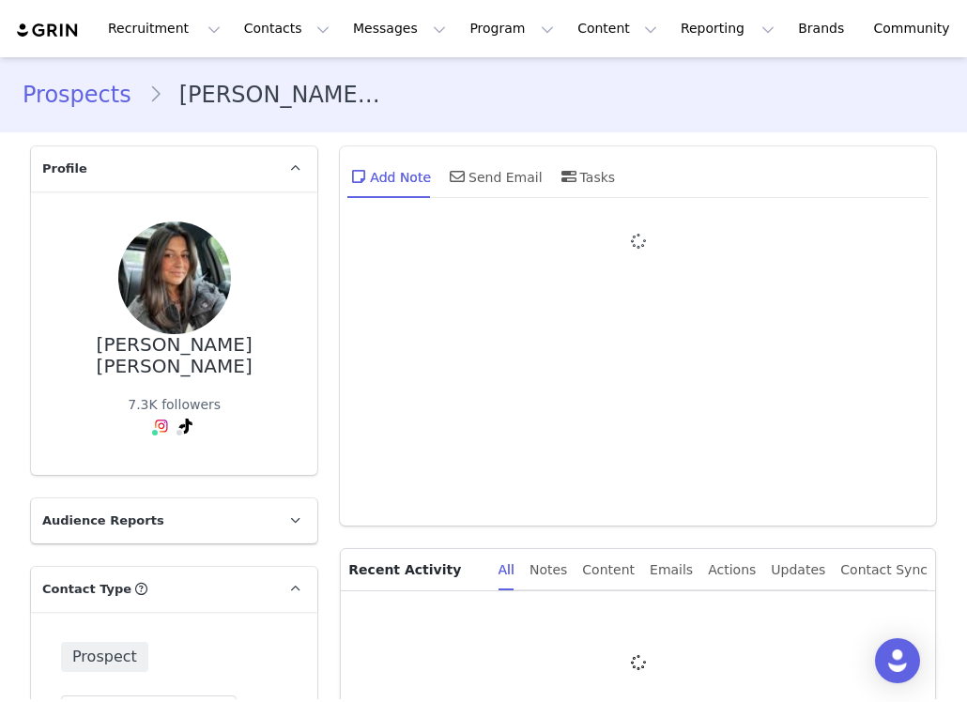
type input "+1 ([GEOGRAPHIC_DATA])"
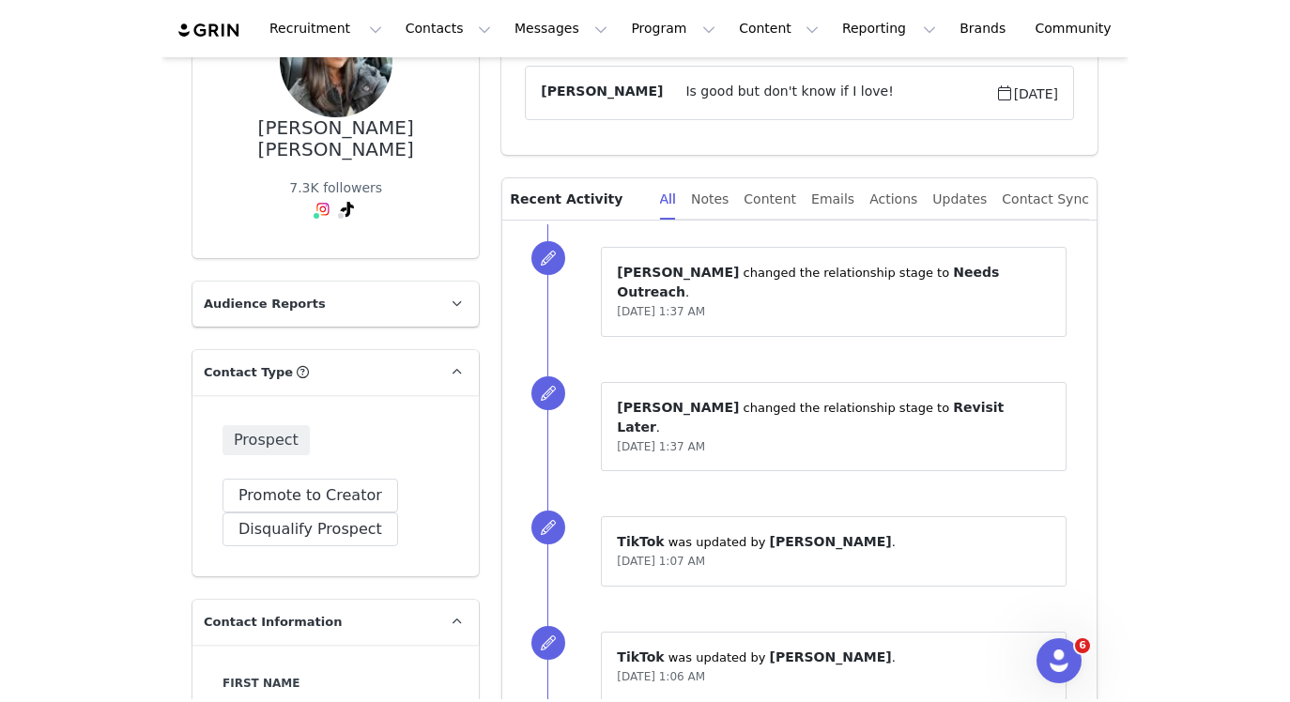
scroll to position [135, 0]
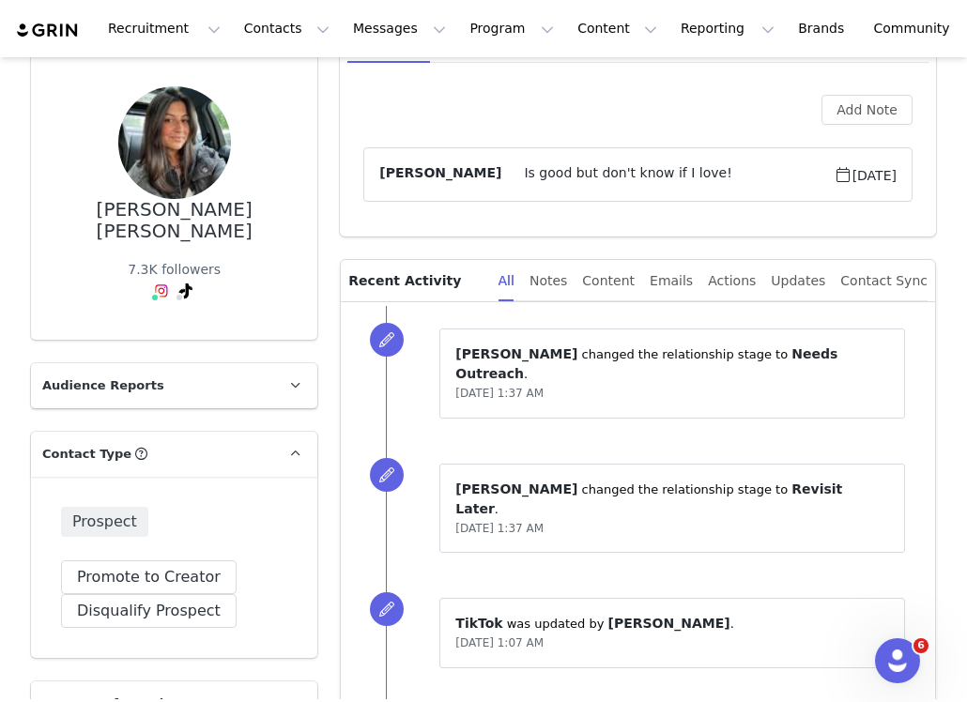
drag, startPoint x: 450, startPoint y: 222, endPoint x: 511, endPoint y: 218, distance: 61.1
click at [450, 222] on div "Add Note Alissia Oddi Is good but don't know if I love! Aug 15, 2024" at bounding box center [638, 160] width 596 height 151
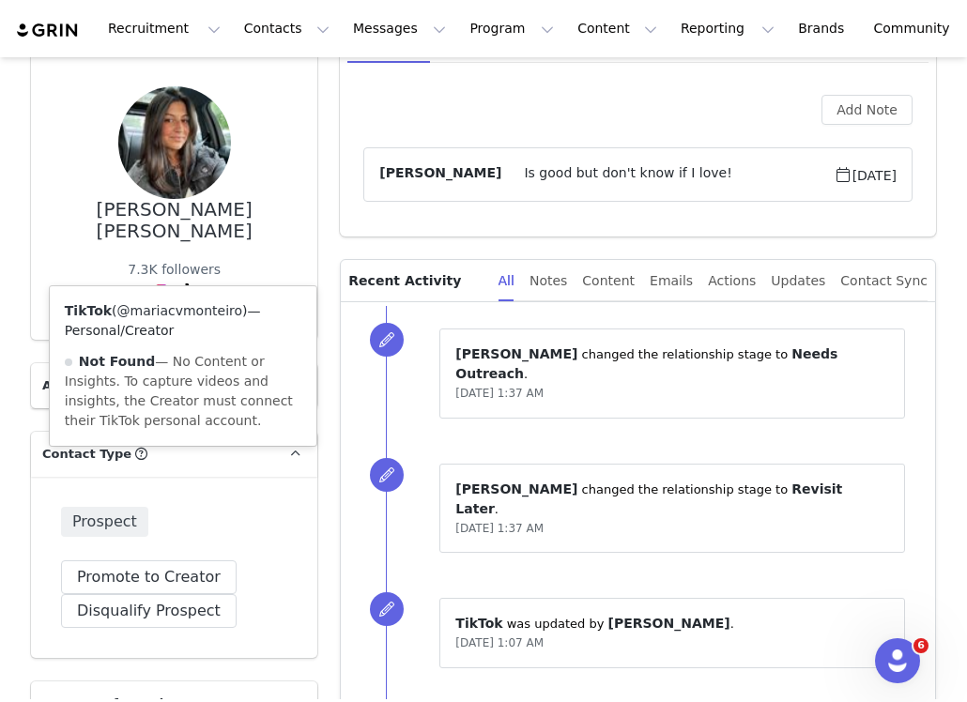
click at [175, 309] on link "@mariacvmonteiro" at bounding box center [180, 310] width 126 height 15
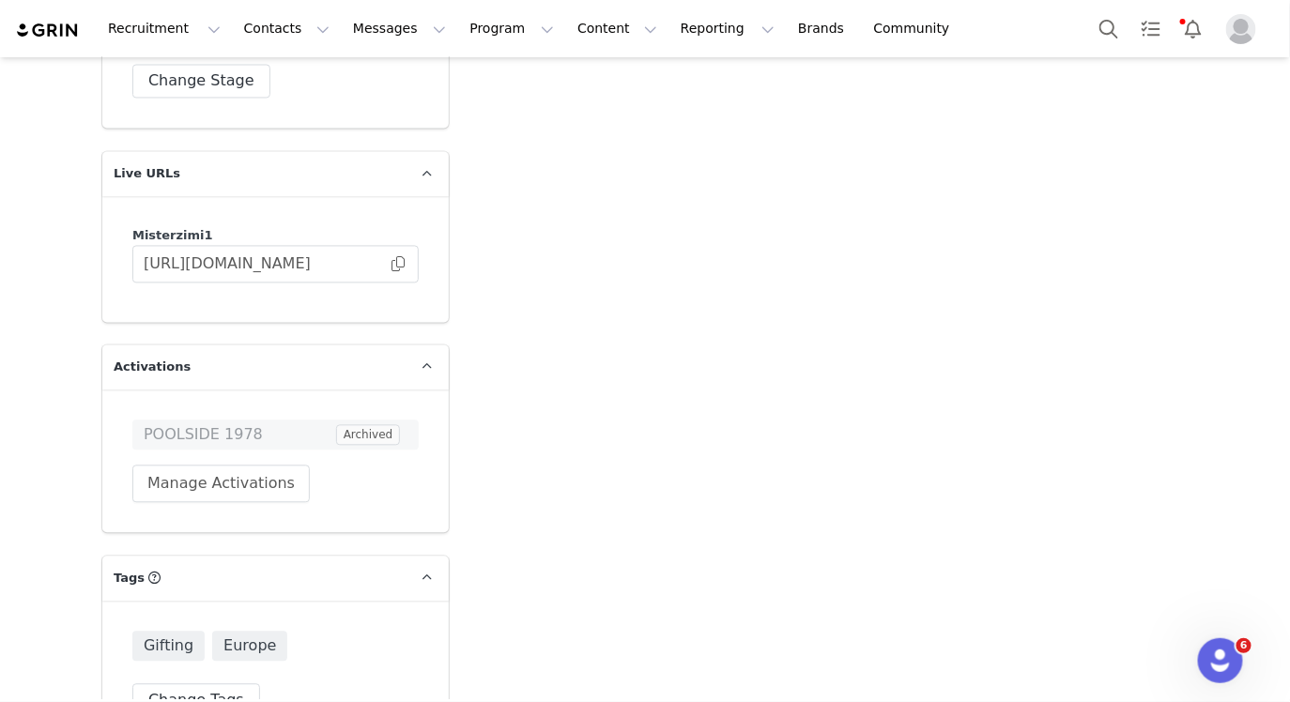
scroll to position [3588, 0]
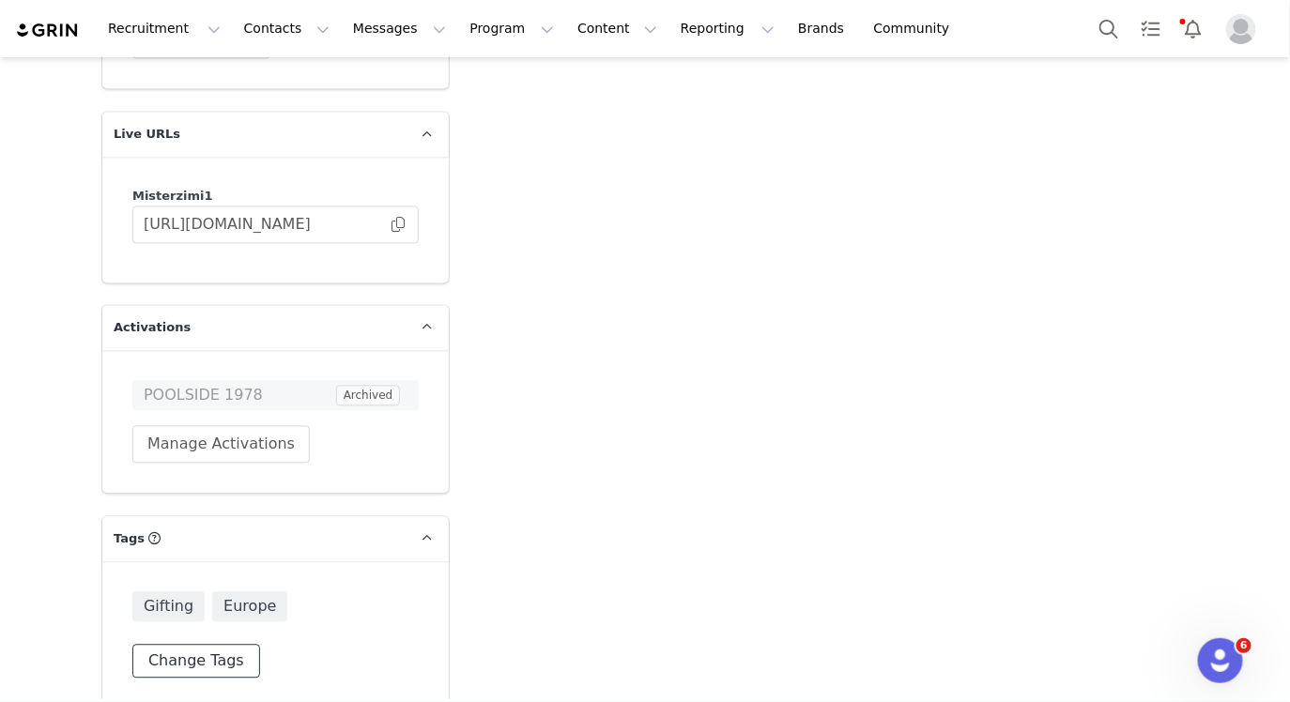
click at [218, 645] on button "Change Tags" at bounding box center [196, 662] width 128 height 34
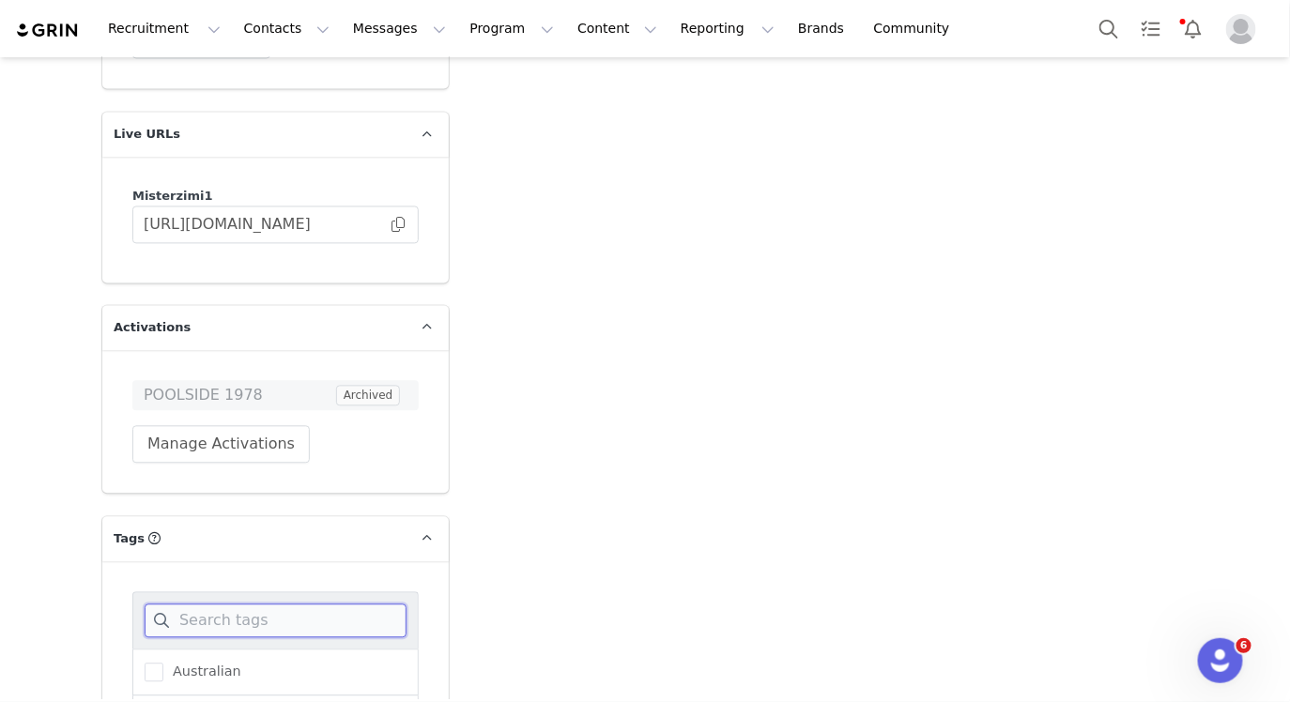
click at [231, 609] on input at bounding box center [276, 622] width 262 height 34
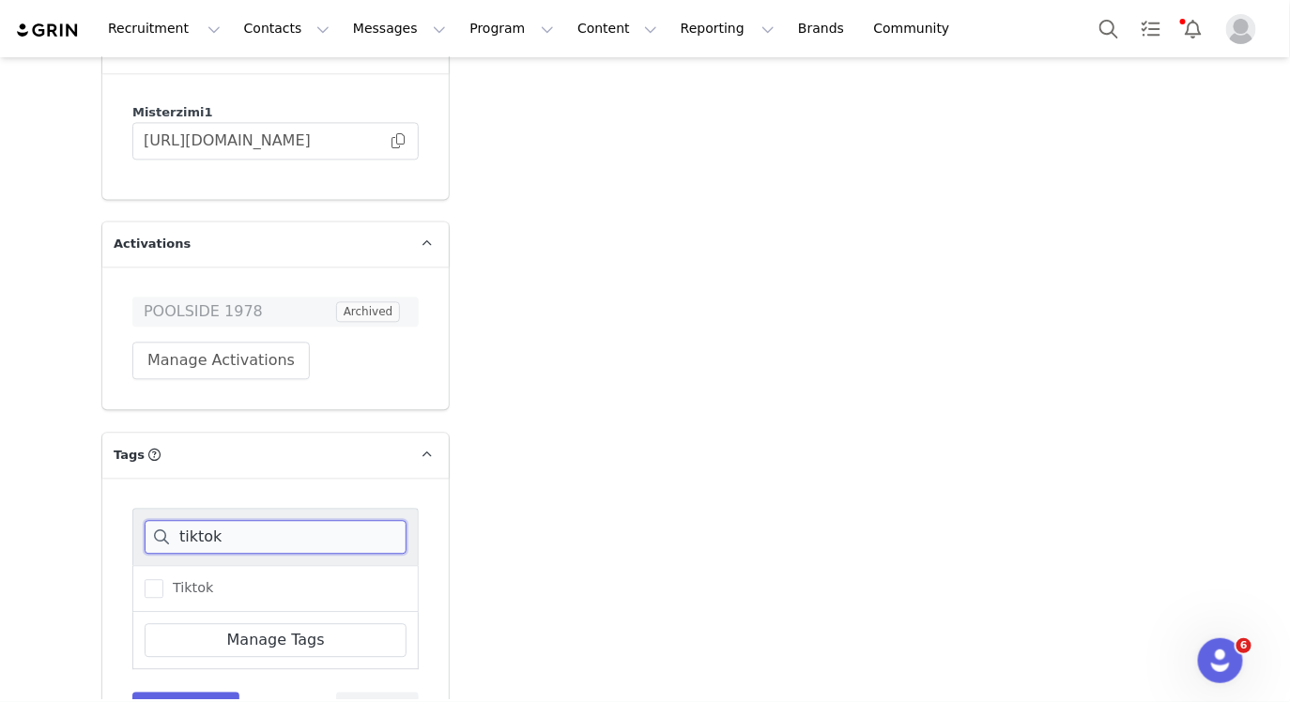
scroll to position [3719, 0]
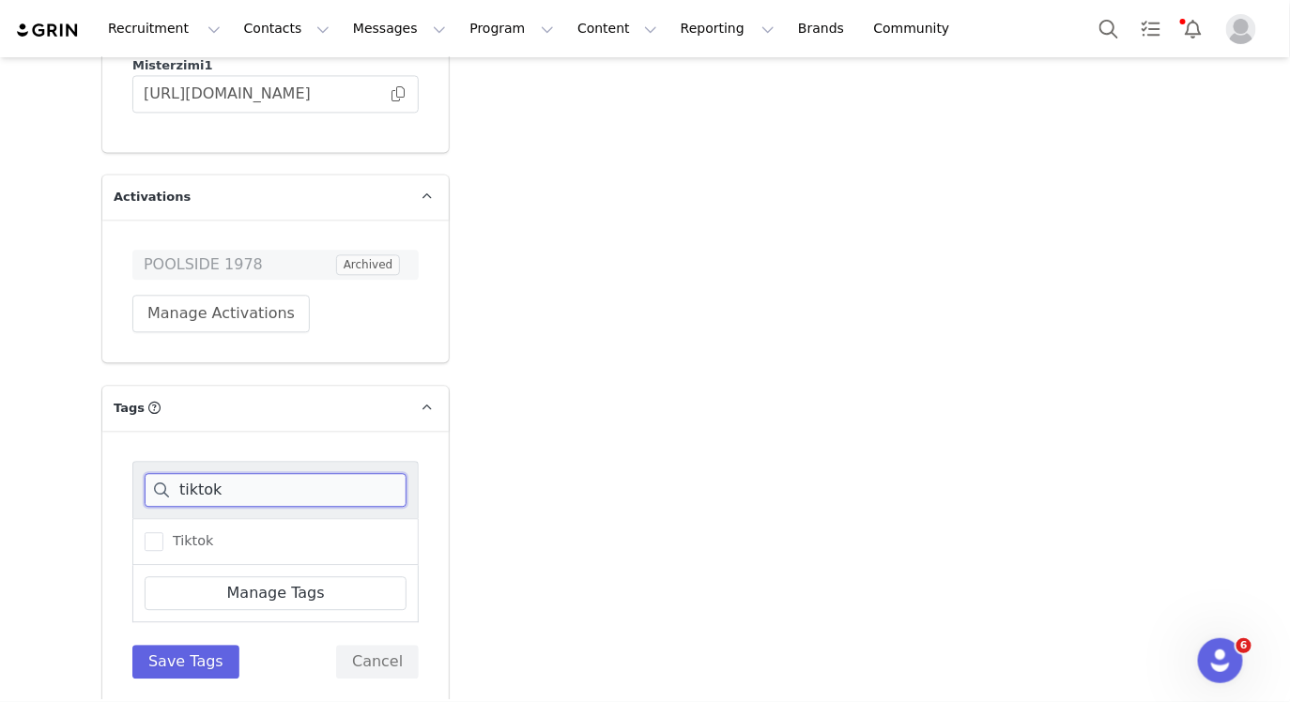
type input "tiktok"
drag, startPoint x: 210, startPoint y: 517, endPoint x: 204, endPoint y: 576, distance: 59.5
click at [210, 518] on div "Tiktok" at bounding box center [275, 541] width 286 height 47
click at [163, 532] on span "Tiktok" at bounding box center [188, 541] width 50 height 18
click at [163, 532] on input "Tiktok" at bounding box center [163, 532] width 0 height 0
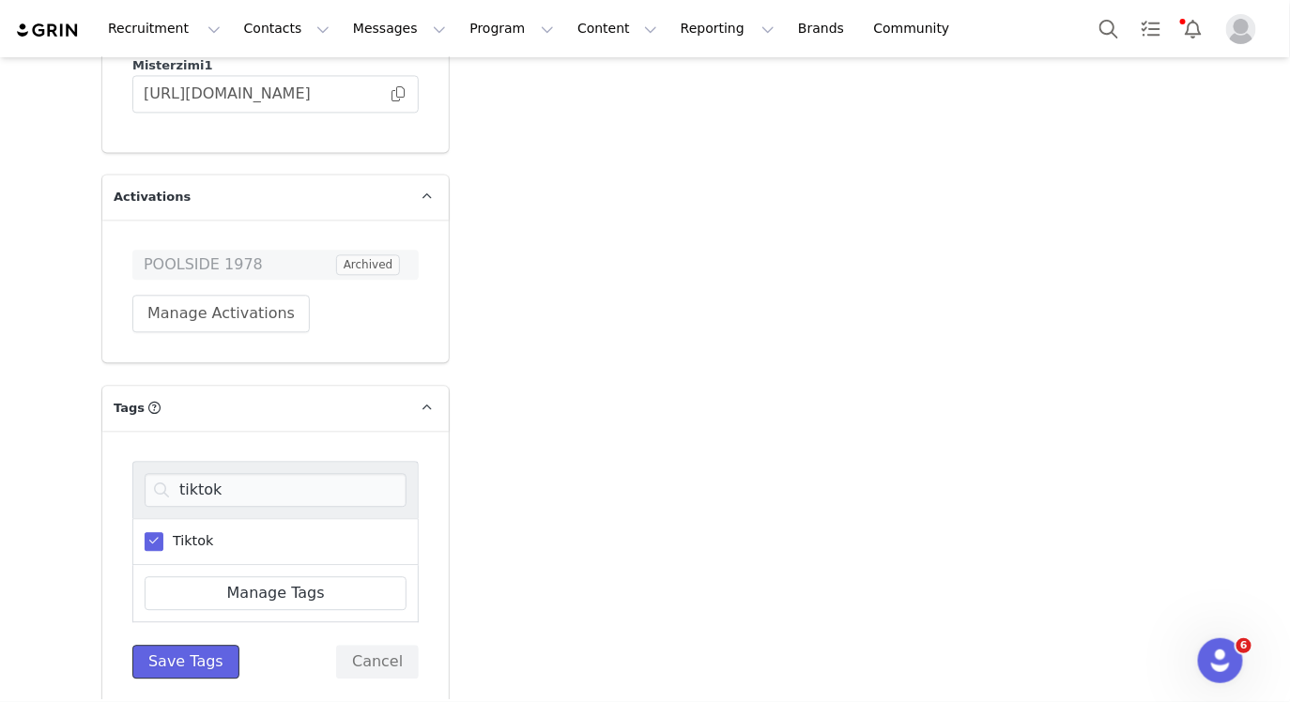
click at [188, 645] on button "Save Tags" at bounding box center [185, 662] width 107 height 34
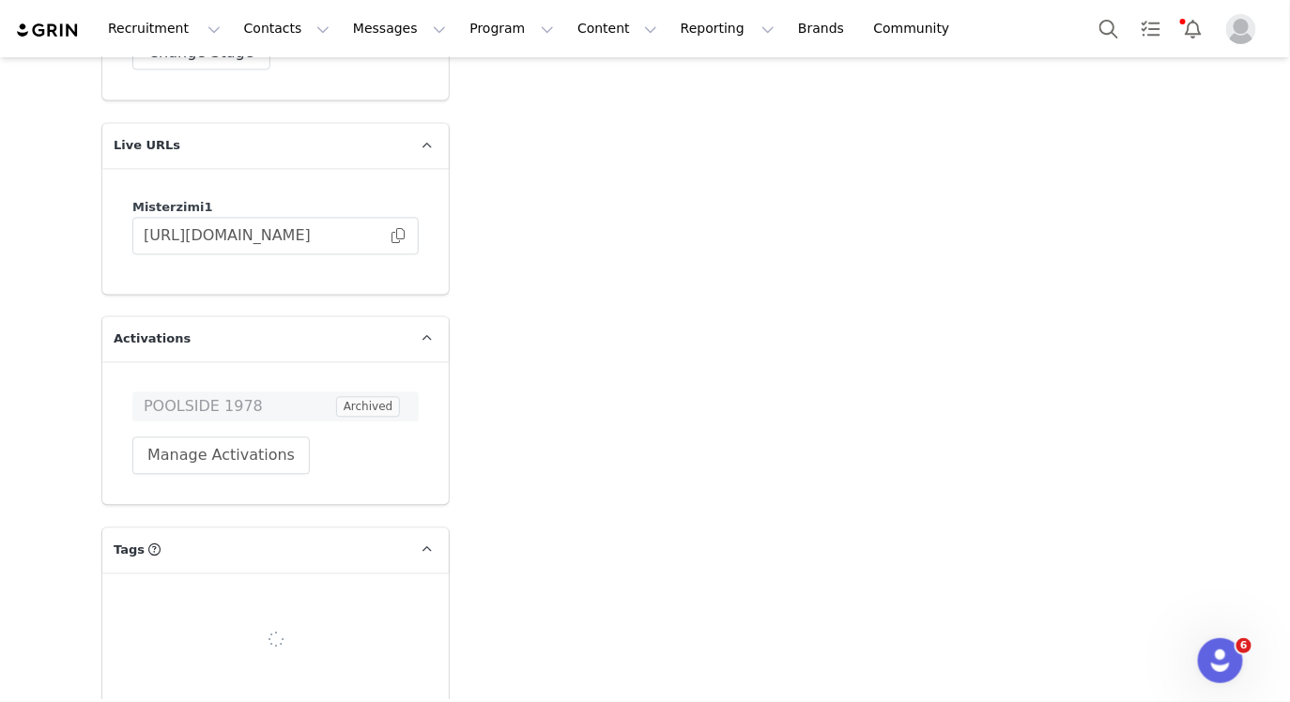
scroll to position [3588, 0]
